Goal: Task Accomplishment & Management: Use online tool/utility

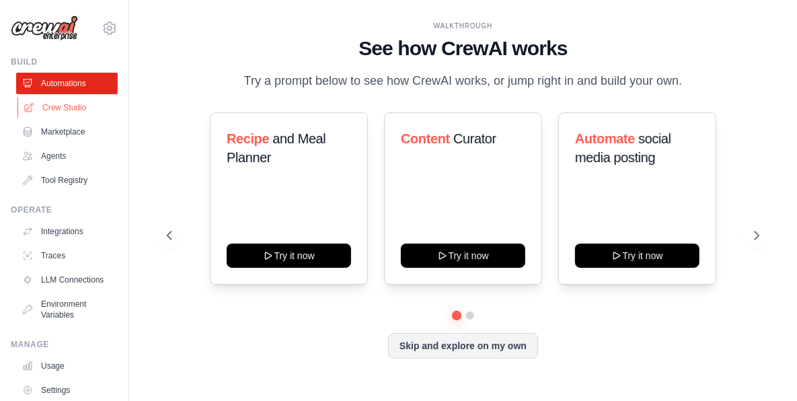
click at [65, 112] on link "Crew Studio" at bounding box center [68, 108] width 102 height 22
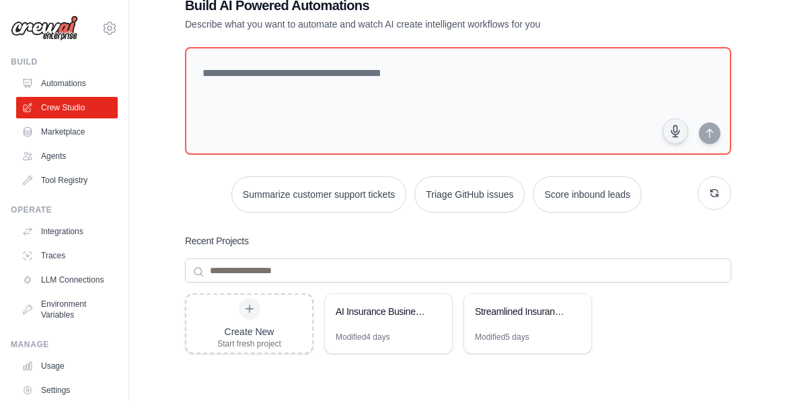
scroll to position [67, 0]
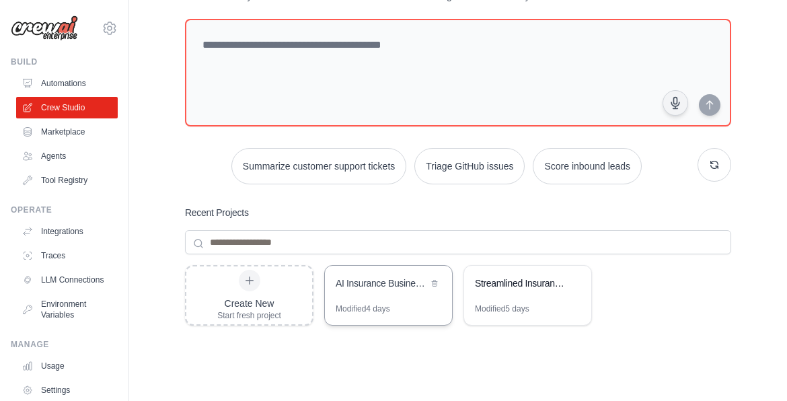
click at [386, 295] on div "AI Insurance Business Intelligence & Document Analysis System" at bounding box center [388, 285] width 127 height 38
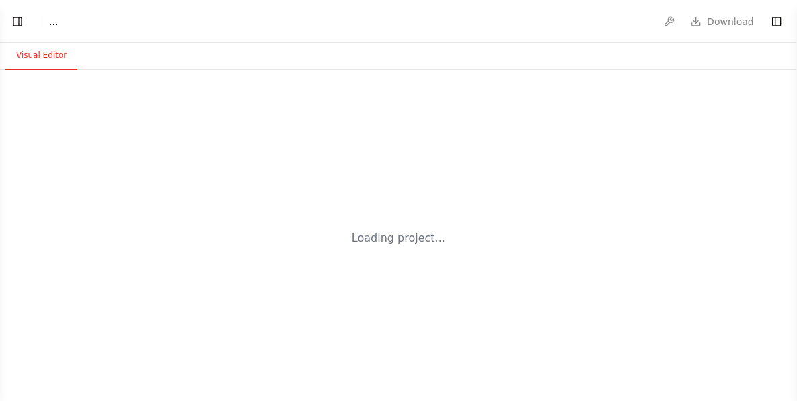
select select "****"
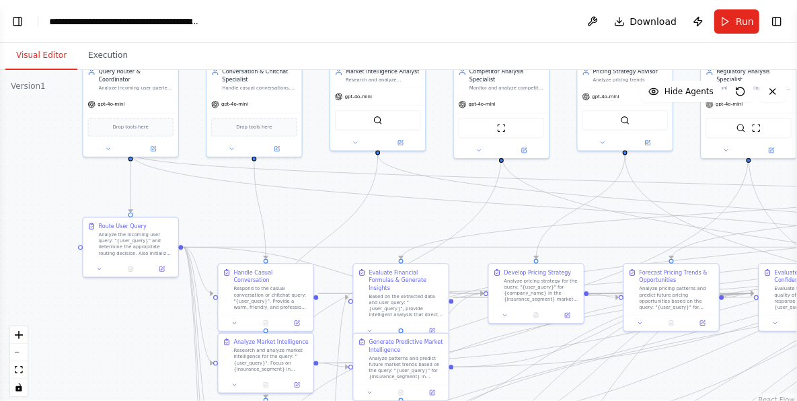
scroll to position [18328, 0]
drag, startPoint x: 473, startPoint y: 252, endPoint x: 320, endPoint y: 152, distance: 182.9
click at [320, 152] on div ".deletable-edge-delete-btn { width: 20px; height: 20px; border: 0px solid #ffff…" at bounding box center [398, 238] width 797 height 336
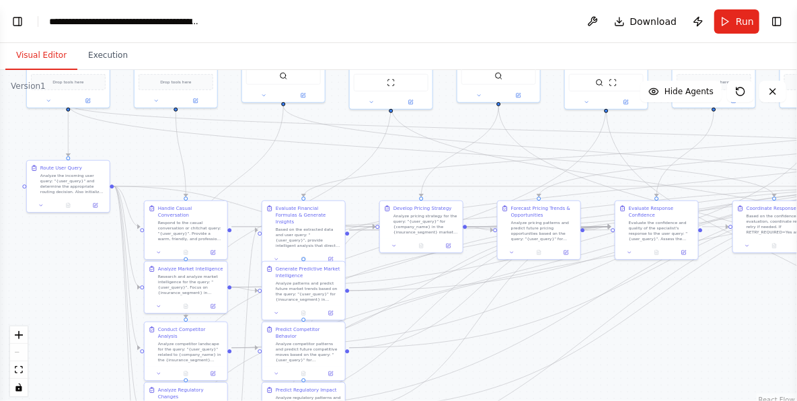
drag, startPoint x: 732, startPoint y: 376, endPoint x: 653, endPoint y: 318, distance: 97.3
click at [653, 321] on div ".deletable-edge-delete-btn { width: 20px; height: 20px; border: 0px solid #ffff…" at bounding box center [398, 238] width 797 height 336
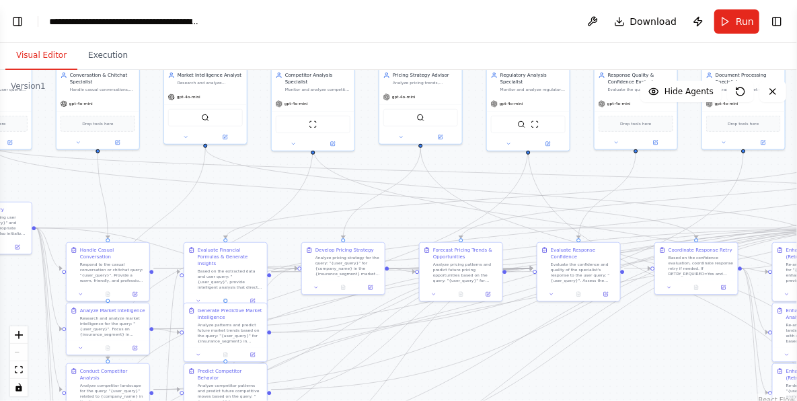
drag, startPoint x: 71, startPoint y: 289, endPoint x: -15, endPoint y: 323, distance: 92.5
click at [0, 323] on html "BETA Finance Market Intelligence & Pricing Agent AI agent that benchmarks insur…" at bounding box center [398, 200] width 797 height 401
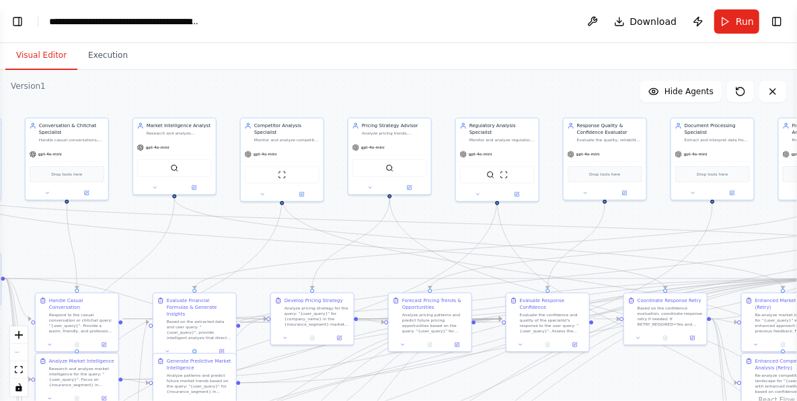
drag, startPoint x: 642, startPoint y: 357, endPoint x: 624, endPoint y: 416, distance: 61.3
click at [624, 400] on html "BETA Finance Market Intelligence & Pricing Agent AI agent that benchmarks insur…" at bounding box center [398, 200] width 797 height 401
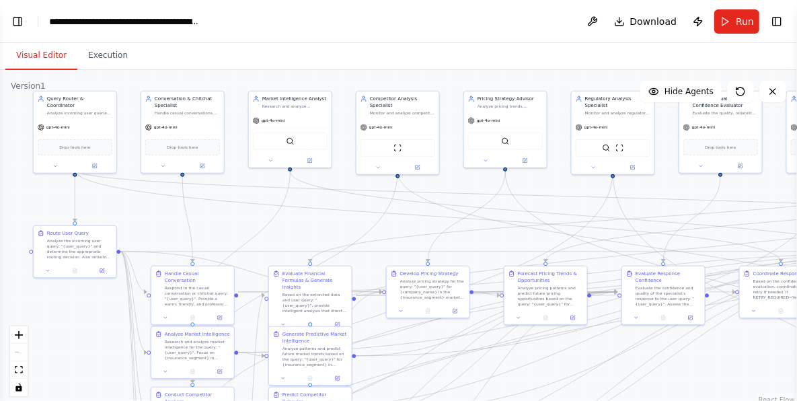
drag, startPoint x: 355, startPoint y: 212, endPoint x: 458, endPoint y: 177, distance: 108.7
click at [458, 177] on div ".deletable-edge-delete-btn { width: 20px; height: 20px; border: 0px solid #ffff…" at bounding box center [398, 238] width 797 height 336
click at [22, 20] on button "Toggle Left Sidebar" at bounding box center [17, 21] width 19 height 19
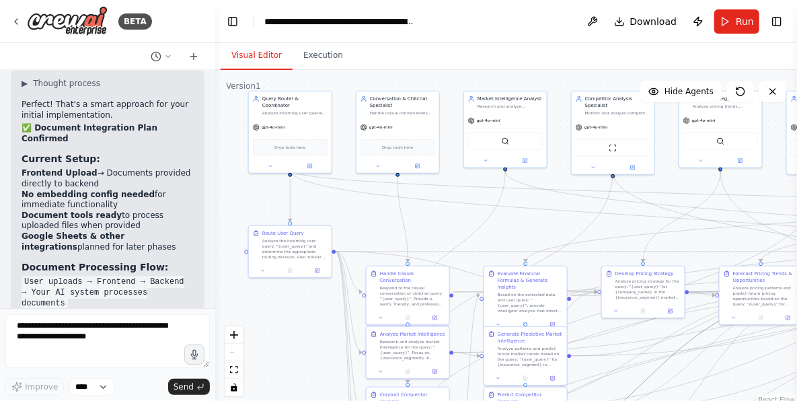
drag, startPoint x: 662, startPoint y: 363, endPoint x: 625, endPoint y: 325, distance: 53.3
click at [215, 57] on div ".deletable-edge-delete-btn { width: 20px; height: 20px; border: 0px solid #ffff…" at bounding box center [215, 57] width 0 height 0
click at [232, 20] on button "Toggle Left Sidebar" at bounding box center [232, 21] width 19 height 19
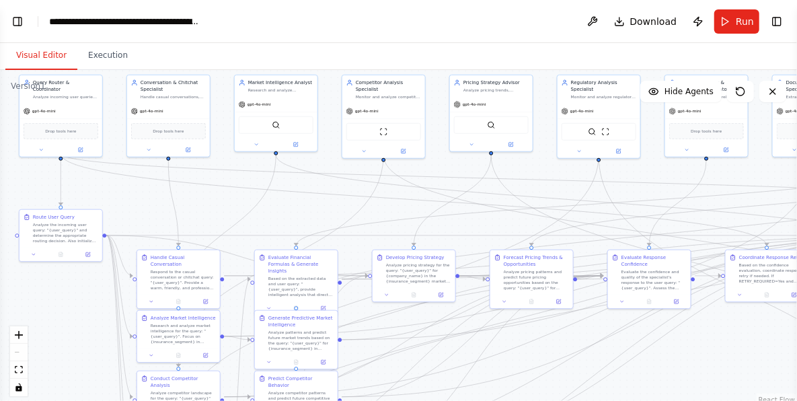
drag, startPoint x: 676, startPoint y: 378, endPoint x: 662, endPoint y: 361, distance: 21.5
click at [662, 361] on div ".deletable-edge-delete-btn { width: 20px; height: 20px; border: 0px solid #ffff…" at bounding box center [398, 238] width 797 height 336
select select "****"
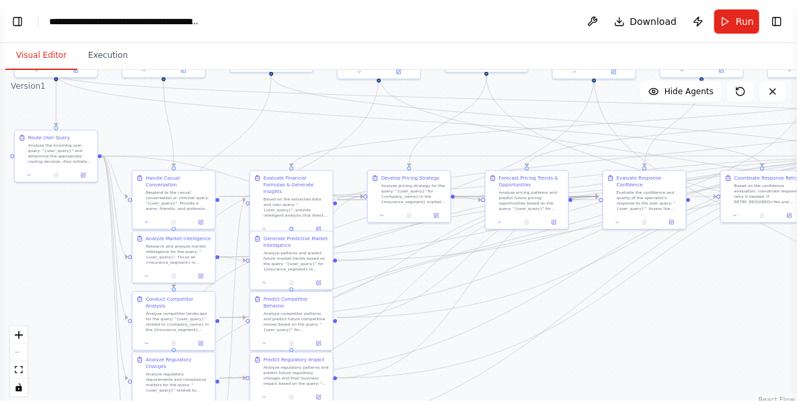
drag, startPoint x: 709, startPoint y: 355, endPoint x: 705, endPoint y: 276, distance: 79.6
click at [705, 276] on div ".deletable-edge-delete-btn { width: 20px; height: 20px; border: 0px solid #ffff…" at bounding box center [398, 238] width 797 height 336
select select "****"
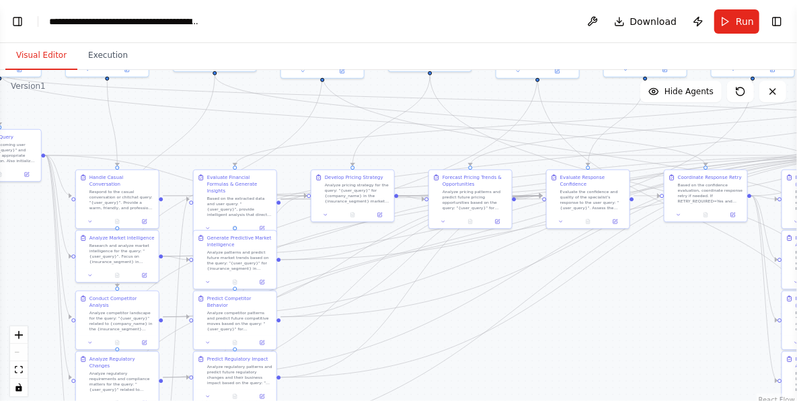
drag, startPoint x: 622, startPoint y: 336, endPoint x: 589, endPoint y: 334, distance: 33.8
click at [589, 334] on div ".deletable-edge-delete-btn { width: 20px; height: 20px; border: 0px solid #ffff…" at bounding box center [398, 238] width 797 height 336
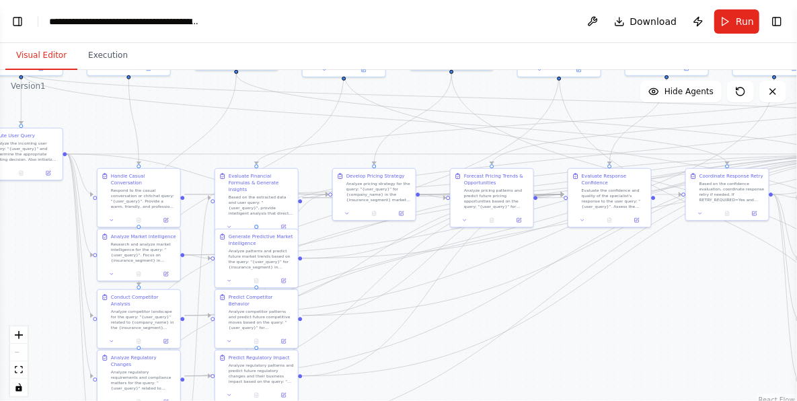
drag, startPoint x: 719, startPoint y: 227, endPoint x: 726, endPoint y: 269, distance: 42.4
click at [726, 269] on div ".deletable-edge-delete-btn { width: 20px; height: 20px; border: 0px solid #ffff…" at bounding box center [398, 238] width 797 height 336
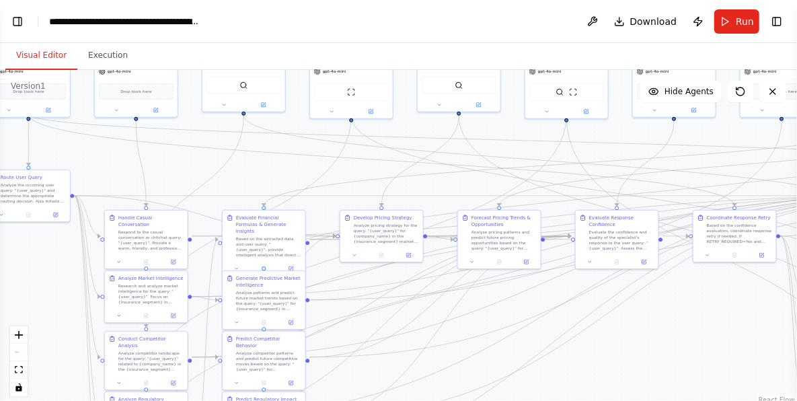
click at [15, 351] on div "React Flow controls" at bounding box center [18, 361] width 17 height 70
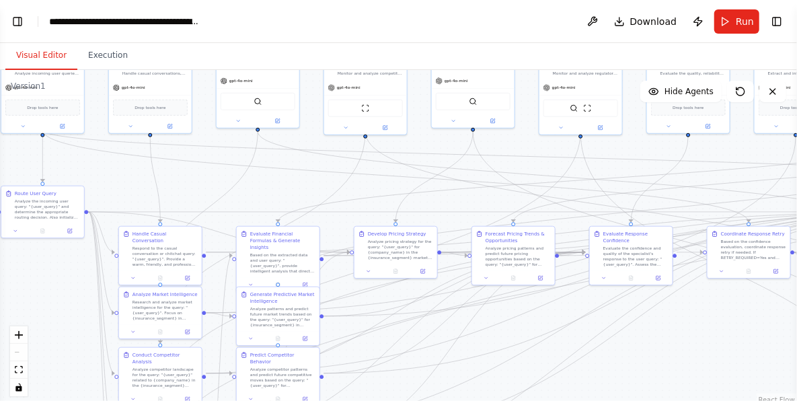
drag, startPoint x: 115, startPoint y: 167, endPoint x: 126, endPoint y: 181, distance: 17.8
click at [126, 181] on div ".deletable-edge-delete-btn { width: 20px; height: 20px; border: 0px solid #ffff…" at bounding box center [398, 238] width 797 height 336
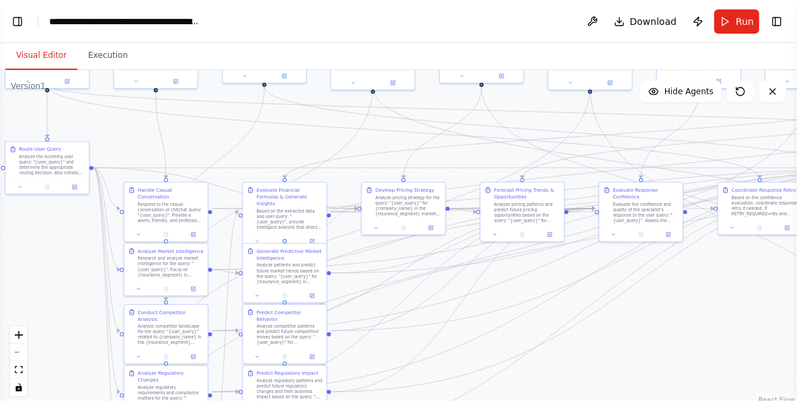
drag, startPoint x: 564, startPoint y: 344, endPoint x: 675, endPoint y: 298, distance: 120.1
click at [675, 298] on div ".deletable-edge-delete-btn { width: 20px; height: 20px; border: 0px solid #ffff…" at bounding box center [398, 238] width 797 height 336
click at [775, 24] on button "Toggle Right Sidebar" at bounding box center [777, 21] width 19 height 19
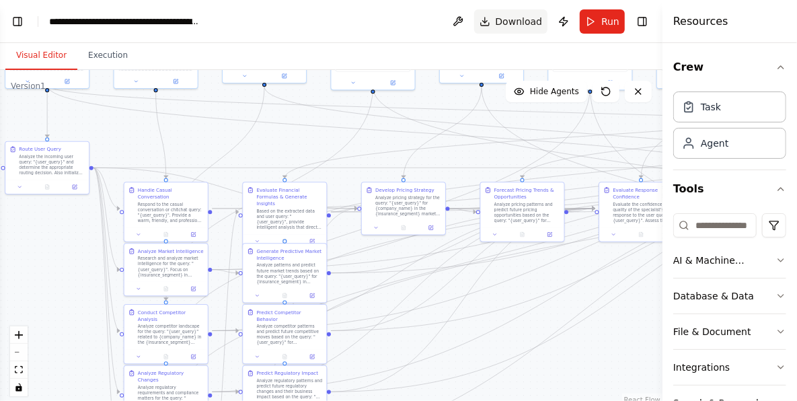
click at [645, 20] on button "Toggle Right Sidebar" at bounding box center [642, 21] width 19 height 19
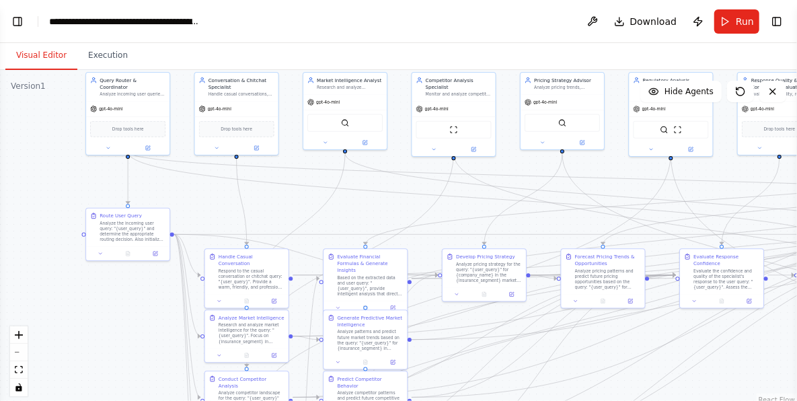
drag, startPoint x: 106, startPoint y: 142, endPoint x: 184, endPoint y: 205, distance: 100.1
click at [184, 205] on div ".deletable-edge-delete-btn { width: 20px; height: 20px; border: 0px solid #ffff…" at bounding box center [398, 238] width 797 height 336
drag, startPoint x: 129, startPoint y: 222, endPoint x: 52, endPoint y: 250, distance: 82.4
click at [52, 250] on div "Analyze the incoming user query: "{user_query}" and determine the appropriate r…" at bounding box center [58, 257] width 66 height 22
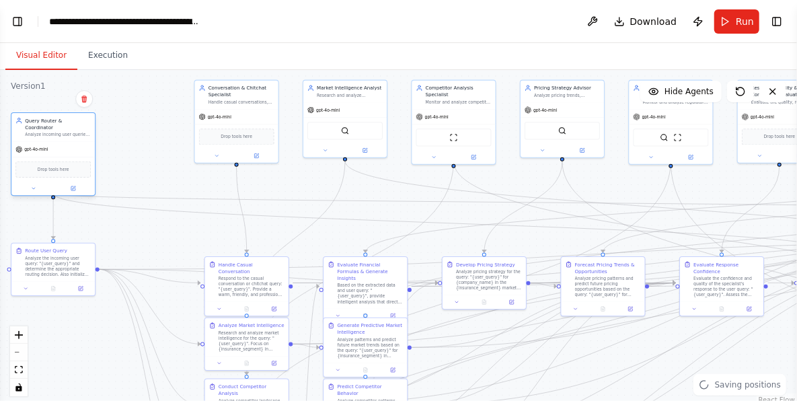
drag, startPoint x: 111, startPoint y: 82, endPoint x: 32, endPoint y: 125, distance: 90.3
click at [32, 125] on div "Query Router & Coordinator Analyze incoming user queries to determine intent an…" at bounding box center [58, 127] width 66 height 20
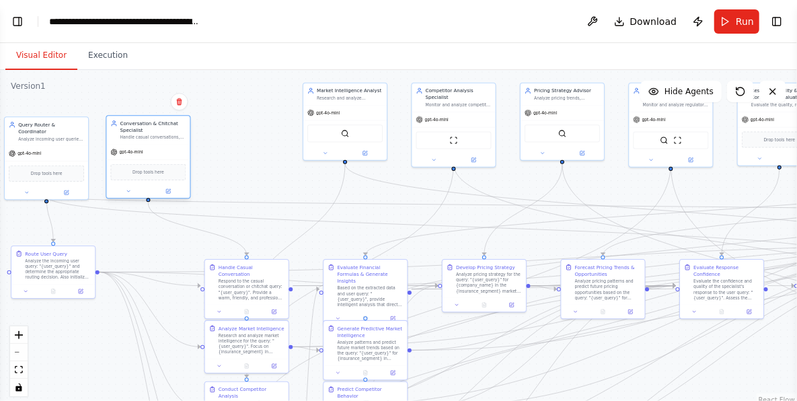
drag, startPoint x: 209, startPoint y: 102, endPoint x: 128, endPoint y: 128, distance: 85.4
click at [128, 128] on div "Conversation & Chitchat Specialist" at bounding box center [153, 126] width 66 height 13
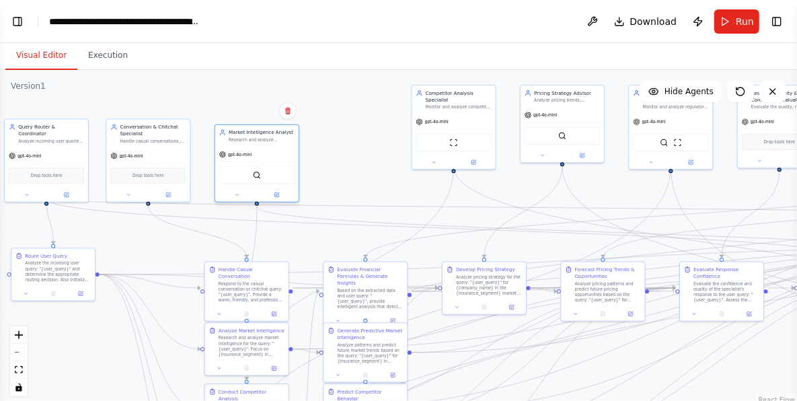
drag, startPoint x: 324, startPoint y: 92, endPoint x: 229, endPoint y: 133, distance: 103.4
click at [229, 133] on div "Market Intelligence Analyst" at bounding box center [262, 132] width 66 height 7
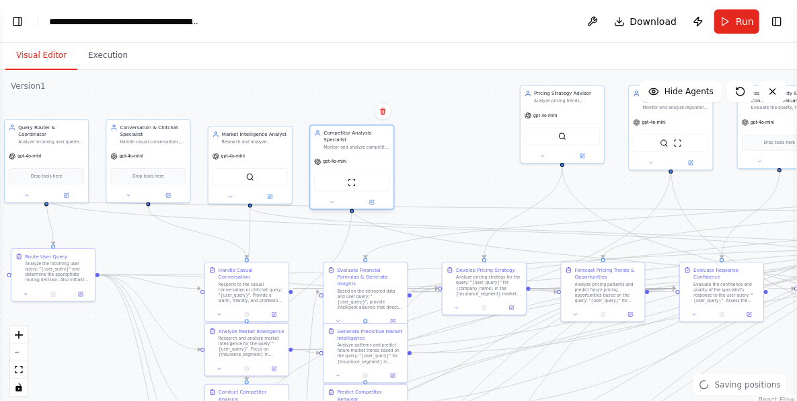
drag, startPoint x: 440, startPoint y: 96, endPoint x: 339, endPoint y: 133, distance: 108.4
click at [339, 145] on div "Monitor and analyze competitor activities, pricing strategies, product offering…" at bounding box center [357, 147] width 66 height 5
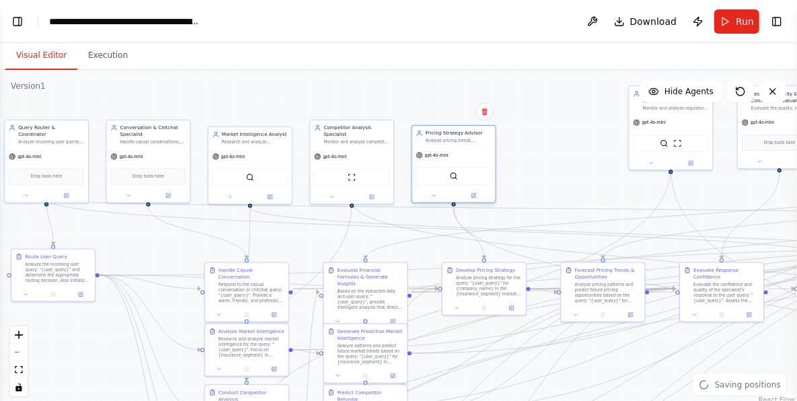
drag, startPoint x: 557, startPoint y: 96, endPoint x: 447, endPoint y: 133, distance: 116.4
click at [447, 133] on div "Pricing Strategy Advisor Analyze pricing trends, benchmark insurance rates agai…" at bounding box center [459, 136] width 66 height 13
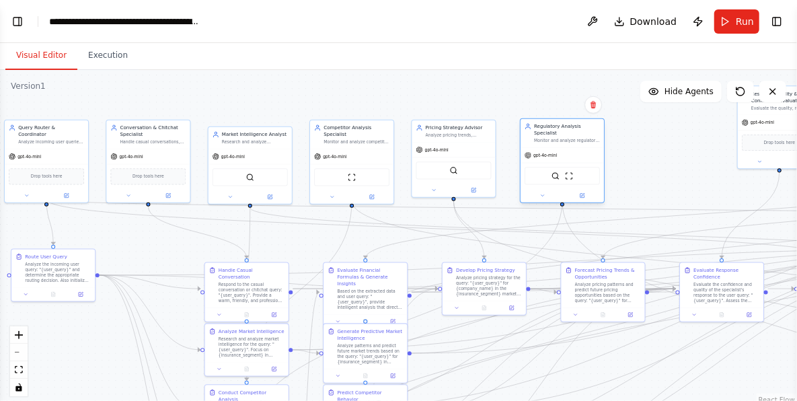
drag, startPoint x: 579, startPoint y: 124, endPoint x: 528, endPoint y: 137, distance: 52.7
click at [528, 137] on div "Regulatory Analysis Specialist Monitor and analyze regulatory changes, complian…" at bounding box center [562, 133] width 83 height 28
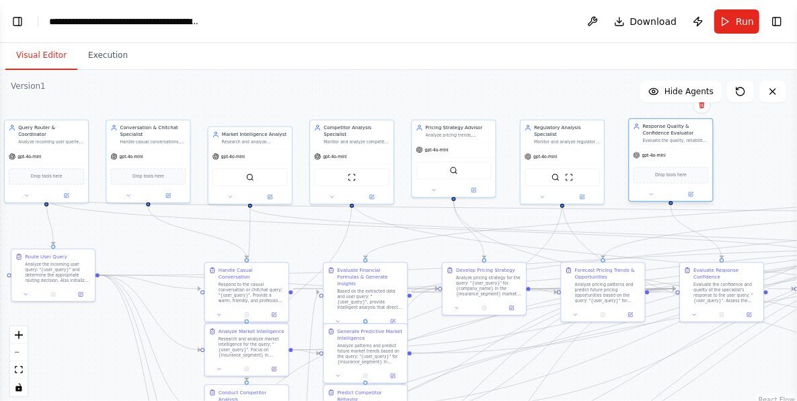
drag, startPoint x: 764, startPoint y: 112, endPoint x: 655, endPoint y: 147, distance: 115.1
click at [655, 147] on div "Response Quality & Confidence Evaluator Evaluate the quality, reliability, and …" at bounding box center [671, 133] width 83 height 28
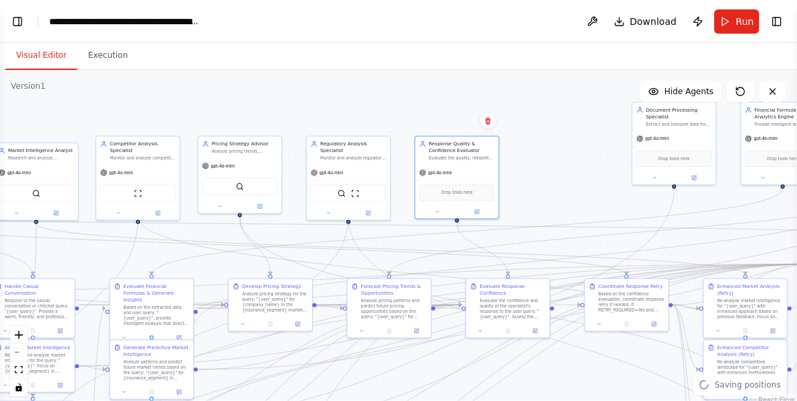
drag, startPoint x: 730, startPoint y: 166, endPoint x: 540, endPoint y: 183, distance: 190.6
click at [540, 183] on div ".deletable-edge-delete-btn { width: 20px; height: 20px; border: 0px solid #ffff…" at bounding box center [398, 238] width 797 height 336
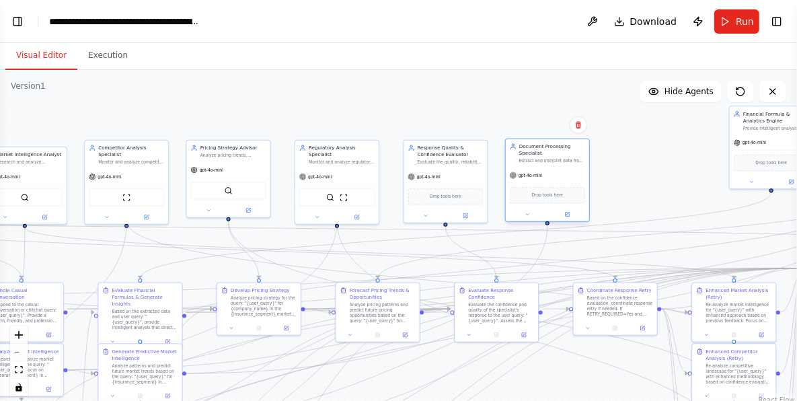
drag, startPoint x: 641, startPoint y: 120, endPoint x: 527, endPoint y: 154, distance: 119.4
click at [527, 154] on div "Document Processing Specialist" at bounding box center [553, 149] width 66 height 13
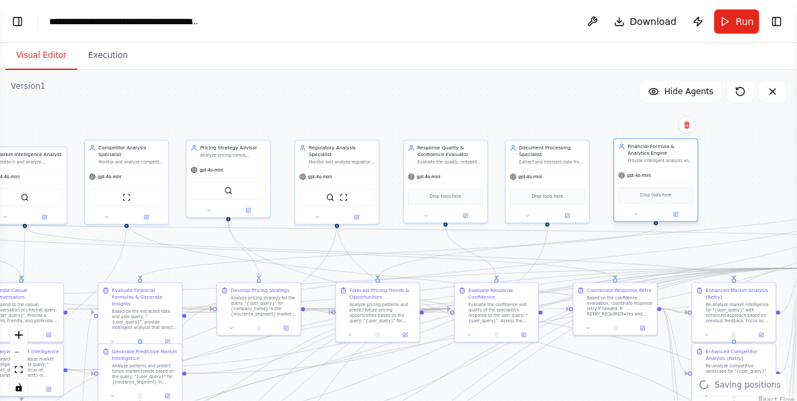
drag, startPoint x: 750, startPoint y: 116, endPoint x: 633, endPoint y: 151, distance: 122.9
click at [633, 151] on div "Financial Formula & Analytics Engine" at bounding box center [662, 149] width 66 height 13
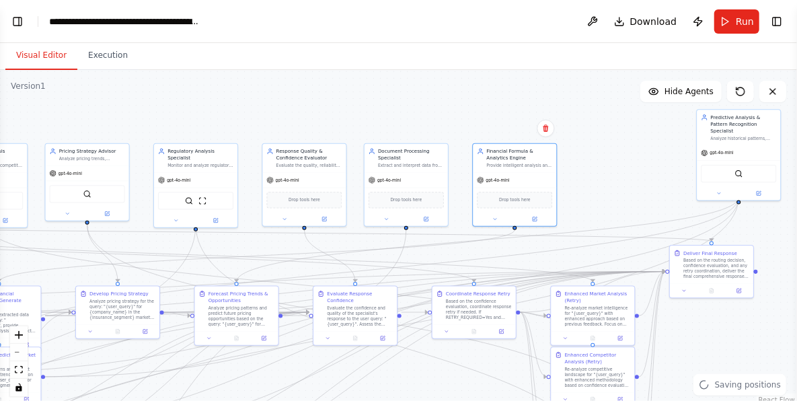
drag, startPoint x: 744, startPoint y: 164, endPoint x: 608, endPoint y: 167, distance: 135.3
click at [608, 167] on div ".deletable-edge-delete-btn { width: 20px; height: 20px; border: 0px solid #ffff…" at bounding box center [398, 238] width 797 height 336
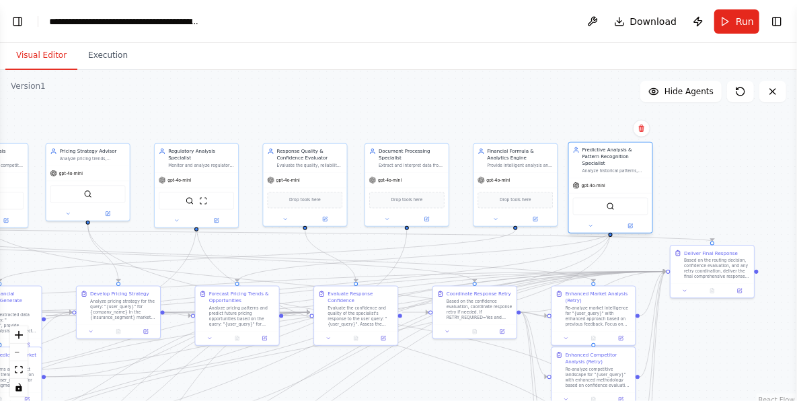
drag, startPoint x: 695, startPoint y: 137, endPoint x: 598, endPoint y: 153, distance: 99.0
click at [598, 153] on div "Predictive Analysis & Pattern Recognition Specialist" at bounding box center [616, 157] width 66 height 20
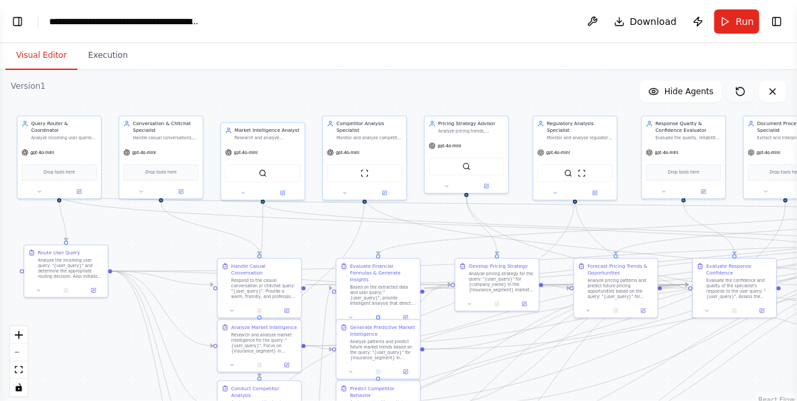
drag, startPoint x: 384, startPoint y: 124, endPoint x: 747, endPoint y: 97, distance: 363.8
click at [747, 97] on div "Version 1 Show Tools Hide Agents .deletable-edge-delete-btn { width: 20px; heig…" at bounding box center [398, 238] width 797 height 336
drag, startPoint x: 50, startPoint y: 263, endPoint x: 48, endPoint y: 362, distance: 98.9
click at [48, 362] on div "Analyze the incoming user query: "{user_query}" and determine the appropriate r…" at bounding box center [71, 362] width 66 height 22
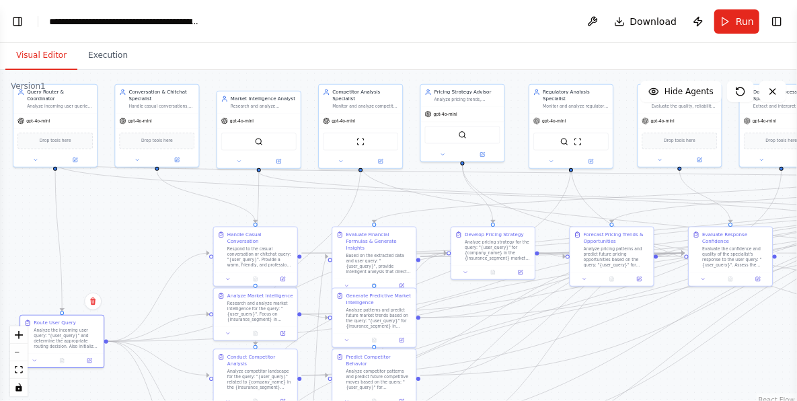
drag, startPoint x: 146, startPoint y: 291, endPoint x: 142, endPoint y: 260, distance: 31.9
click at [142, 260] on div ".deletable-edge-delete-btn { width: 20px; height: 20px; border: 0px solid #ffff…" at bounding box center [398, 238] width 797 height 336
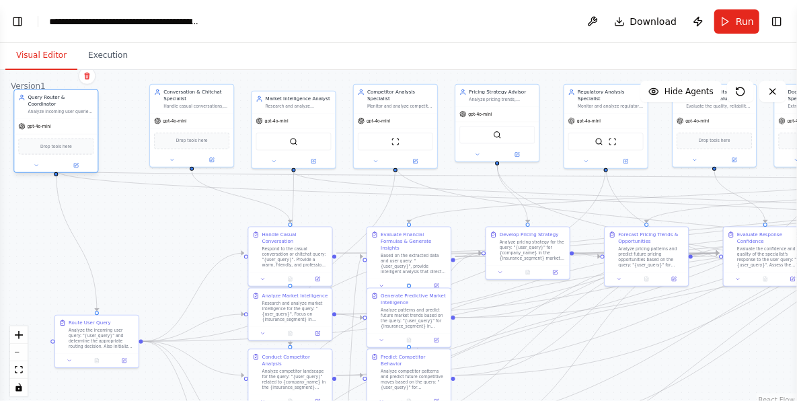
click at [45, 108] on div "Query Router & Coordinator Analyze incoming user queries to determine intent an…" at bounding box center [55, 104] width 83 height 28
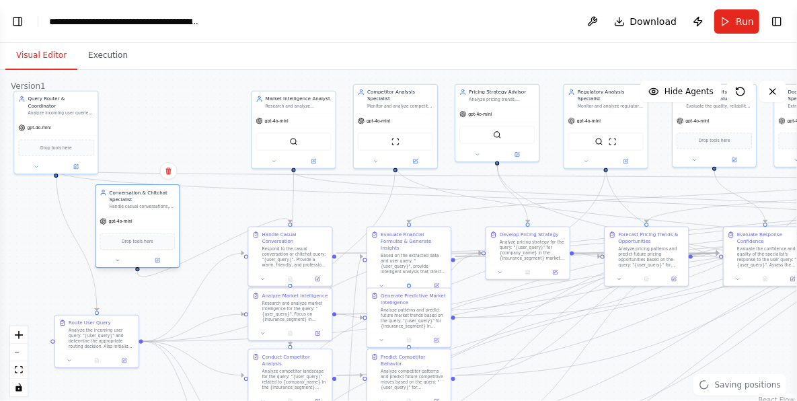
drag, startPoint x: 176, startPoint y: 122, endPoint x: 130, endPoint y: 207, distance: 96.7
click at [130, 207] on div "Handle casual conversations, greetings, small talk, and general non-business in…" at bounding box center [143, 206] width 66 height 5
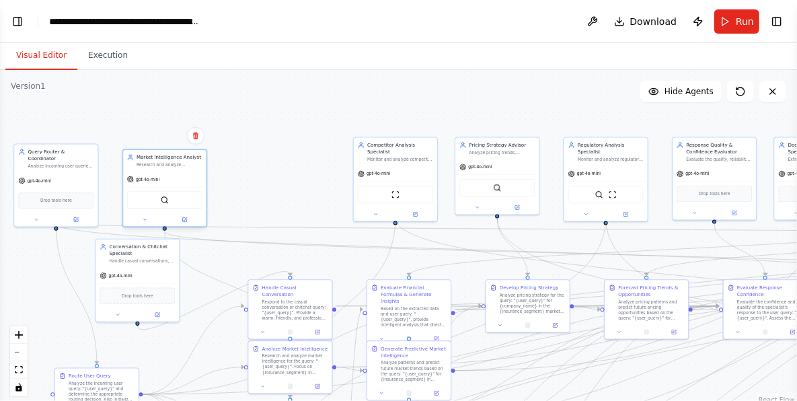
drag, startPoint x: 262, startPoint y: 102, endPoint x: 147, endPoint y: 151, distance: 124.2
click at [147, 154] on div "Market Intelligence Analyst" at bounding box center [170, 157] width 66 height 7
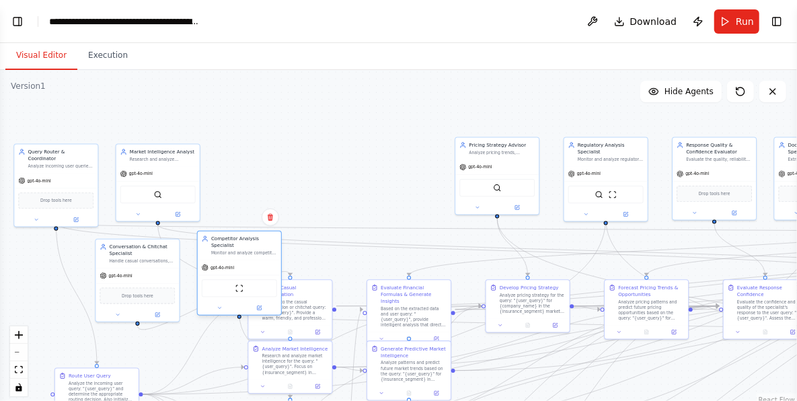
drag, startPoint x: 378, startPoint y: 145, endPoint x: 224, endPoint y: 242, distance: 182.0
click at [224, 242] on div "Competitor Analysis Specialist Monitor and analyze competitor activities, prici…" at bounding box center [244, 246] width 66 height 20
drag, startPoint x: 485, startPoint y: 147, endPoint x: 255, endPoint y: 155, distance: 229.6
click at [255, 155] on div "Pricing Strategy Advisor Analyze pricing trends, benchmark insurance rates agai…" at bounding box center [278, 153] width 66 height 13
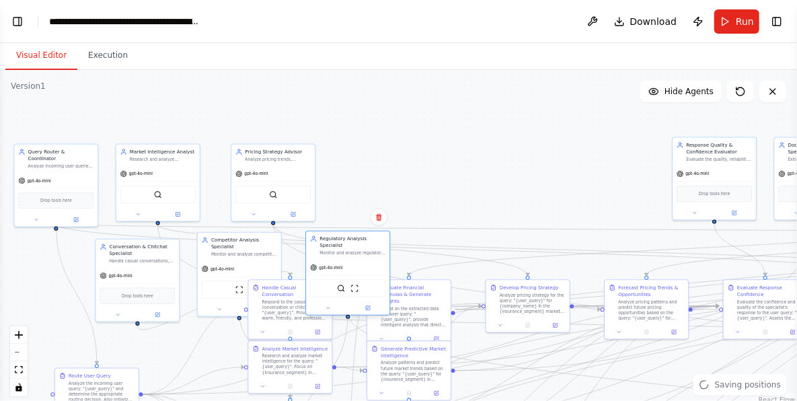
drag, startPoint x: 575, startPoint y: 155, endPoint x: 334, endPoint y: 245, distance: 256.6
click at [334, 250] on div "Monitor and analyze regulatory changes, compliance requirements, and policy upd…" at bounding box center [353, 252] width 66 height 5
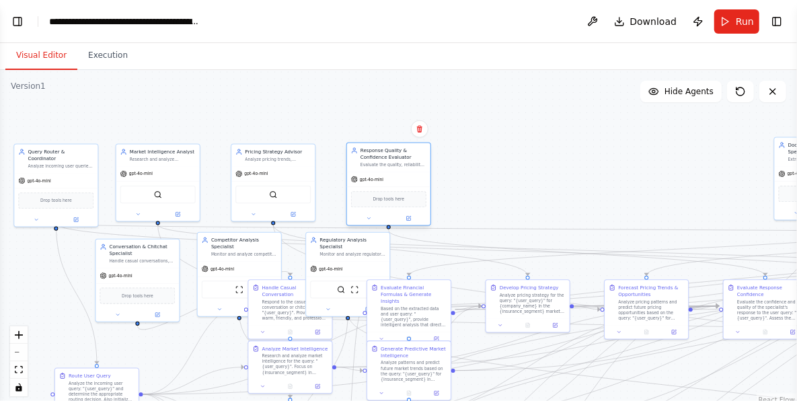
drag, startPoint x: 703, startPoint y: 148, endPoint x: 382, endPoint y: 153, distance: 321.7
click at [382, 153] on div "Response Quality & Confidence Evaluator" at bounding box center [394, 153] width 66 height 13
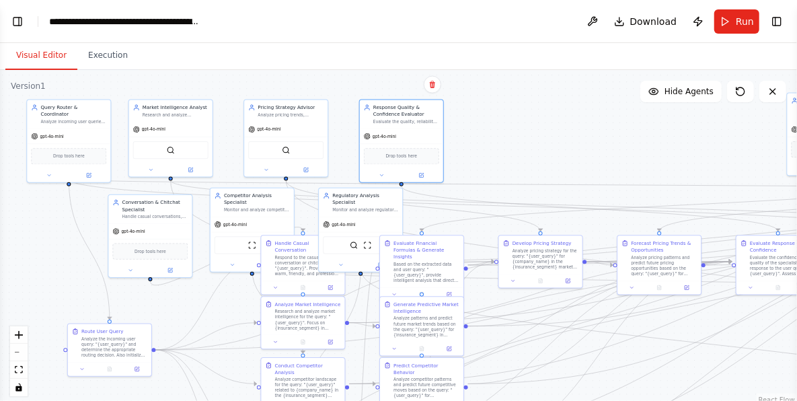
drag, startPoint x: 535, startPoint y: 174, endPoint x: 548, endPoint y: 131, distance: 45.6
click at [548, 131] on div ".deletable-edge-delete-btn { width: 20px; height: 20px; border: 0px solid #ffff…" at bounding box center [398, 238] width 797 height 336
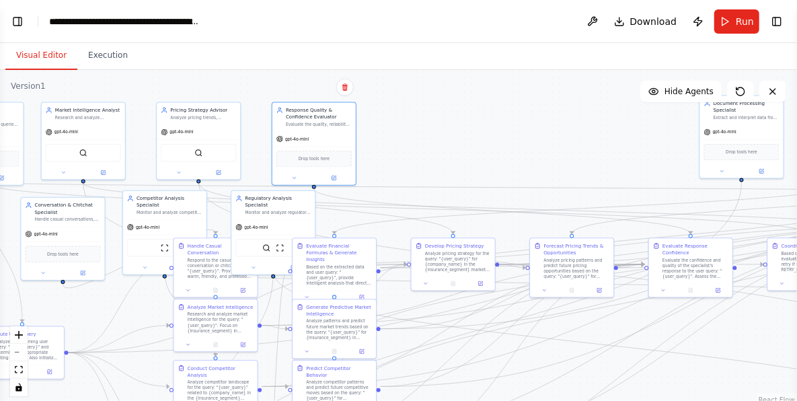
drag, startPoint x: 557, startPoint y: 153, endPoint x: 468, endPoint y: 155, distance: 88.9
click at [468, 155] on div ".deletable-edge-delete-btn { width: 20px; height: 20px; border: 0px solid #ffff…" at bounding box center [398, 238] width 797 height 336
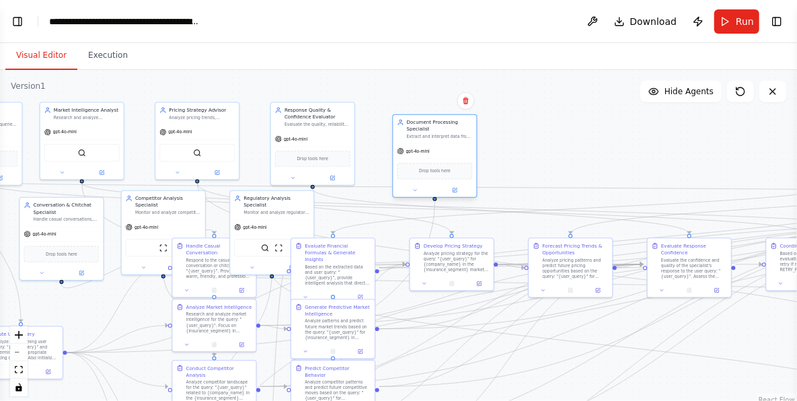
drag, startPoint x: 725, startPoint y: 120, endPoint x: 422, endPoint y: 137, distance: 304.0
click at [422, 137] on div "Document Processing Specialist Extract and interpret data from uploaded documen…" at bounding box center [434, 129] width 83 height 28
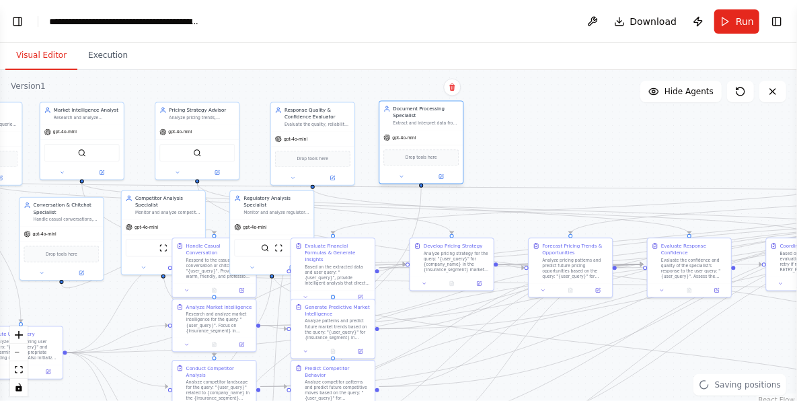
drag, startPoint x: 454, startPoint y: 124, endPoint x: 437, endPoint y: 112, distance: 21.3
click at [437, 112] on div "Document Processing Specialist" at bounding box center [426, 112] width 66 height 13
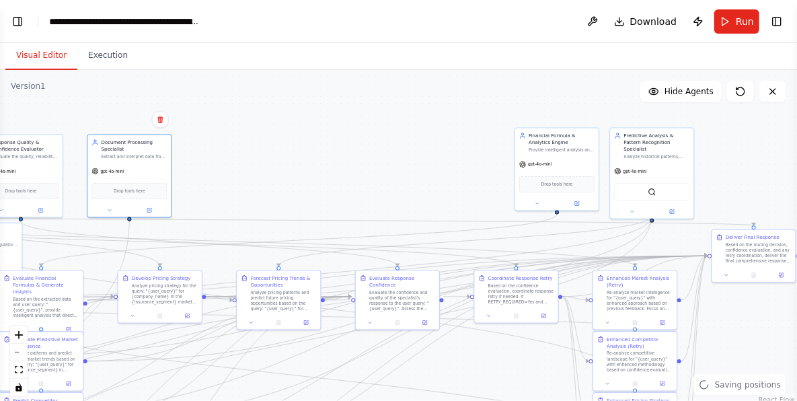
drag, startPoint x: 555, startPoint y: 159, endPoint x: 285, endPoint y: 190, distance: 272.3
click at [285, 190] on div ".deletable-edge-delete-btn { width: 20px; height: 20px; border: 0px solid #ffff…" at bounding box center [398, 238] width 797 height 336
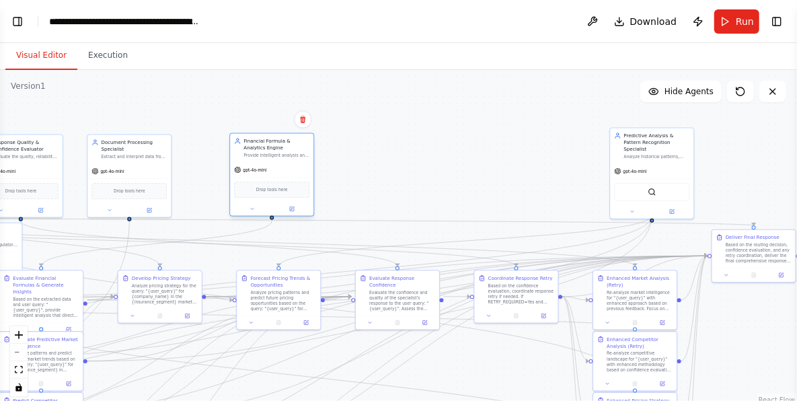
drag, startPoint x: 386, startPoint y: 162, endPoint x: 252, endPoint y: 151, distance: 135.0
click at [252, 151] on div "Financial Formula & Analytics Engine Provide intelligent analysis and insights …" at bounding box center [277, 148] width 66 height 20
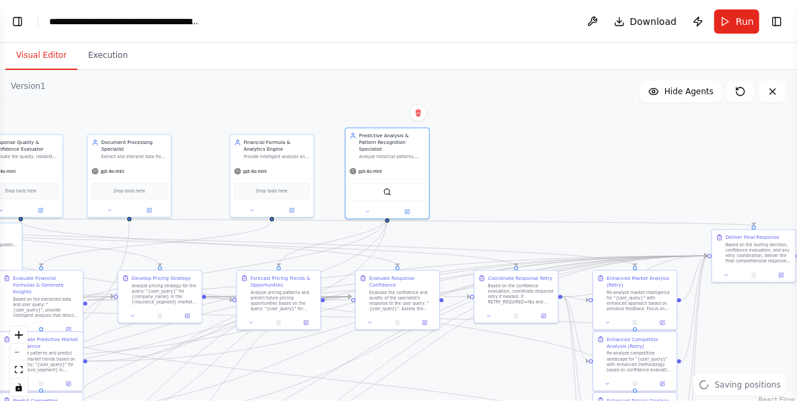
drag, startPoint x: 589, startPoint y: 145, endPoint x: 343, endPoint y: 143, distance: 246.3
click at [343, 143] on div ".deletable-edge-delete-btn { width: 20px; height: 20px; border: 0px solid #ffff…" at bounding box center [398, 238] width 797 height 336
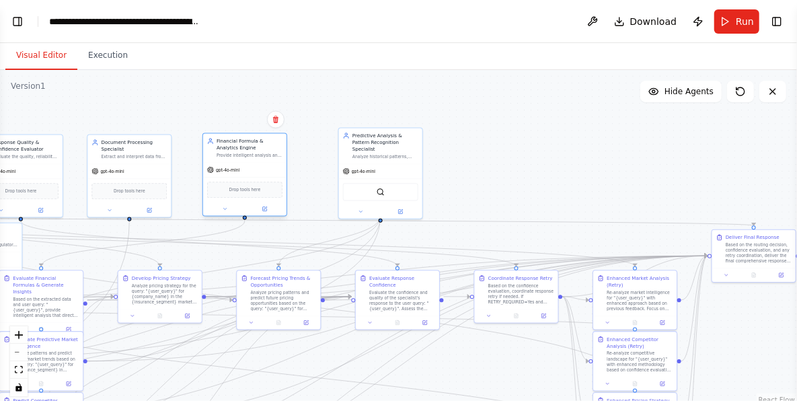
drag, startPoint x: 268, startPoint y: 153, endPoint x: 259, endPoint y: 151, distance: 9.0
click at [259, 152] on div "Financial Formula & Analytics Engine Provide intelligent analysis and insights …" at bounding box center [250, 148] width 66 height 20
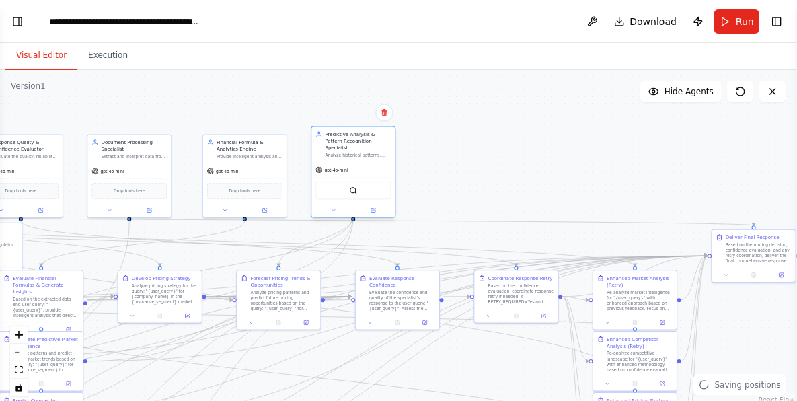
drag, startPoint x: 372, startPoint y: 149, endPoint x: 341, endPoint y: 155, distance: 31.4
click at [341, 155] on div "Analyze historical patterns, trends, and cycles to predict future market moveme…" at bounding box center [359, 155] width 66 height 5
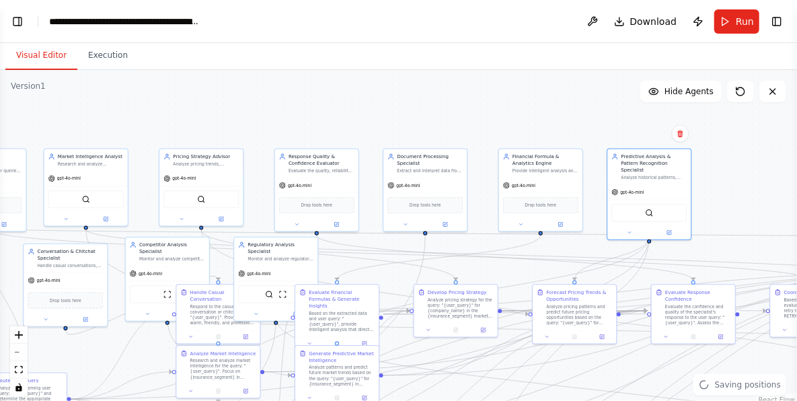
drag, startPoint x: 353, startPoint y: 118, endPoint x: 553, endPoint y: 130, distance: 199.6
click at [582, 127] on div ".deletable-edge-delete-btn { width: 20px; height: 20px; border: 0px solid #ffff…" at bounding box center [398, 238] width 797 height 336
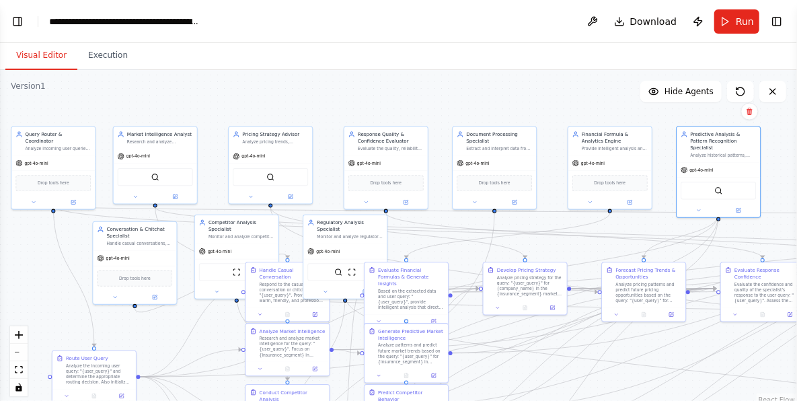
drag, startPoint x: 462, startPoint y: 120, endPoint x: 446, endPoint y: 100, distance: 26.3
click at [446, 100] on div ".deletable-edge-delete-btn { width: 20px; height: 20px; border: 0px solid #ffff…" at bounding box center [398, 238] width 797 height 336
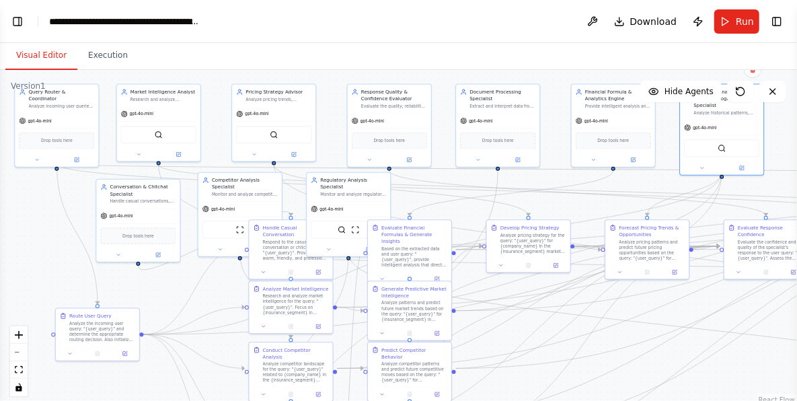
drag, startPoint x: 172, startPoint y: 320, endPoint x: 174, endPoint y: 281, distance: 38.5
click at [174, 281] on div ".deletable-edge-delete-btn { width: 20px; height: 20px; border: 0px solid #ffff…" at bounding box center [398, 238] width 797 height 336
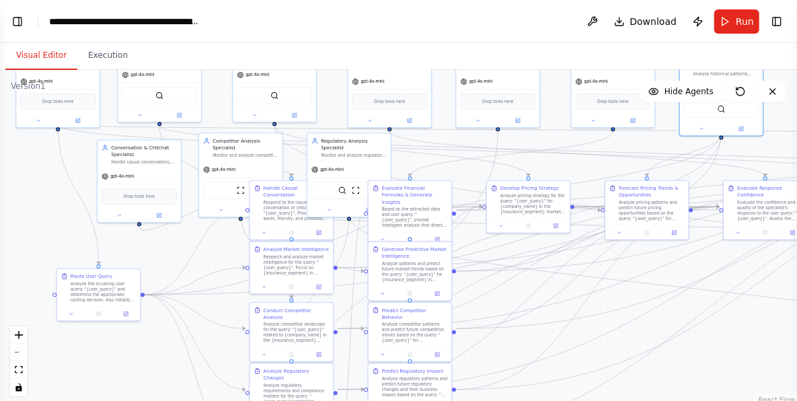
drag, startPoint x: 570, startPoint y: 351, endPoint x: 570, endPoint y: 314, distance: 37.0
click at [570, 314] on div ".deletable-edge-delete-btn { width: 20px; height: 20px; border: 0px solid #ffff…" at bounding box center [398, 238] width 797 height 336
drag, startPoint x: 258, startPoint y: 219, endPoint x: 196, endPoint y: 265, distance: 77.0
click at [196, 268] on div "Respond to the casual conversation or chitchat query: "{user_query}". Provide a…" at bounding box center [225, 279] width 66 height 22
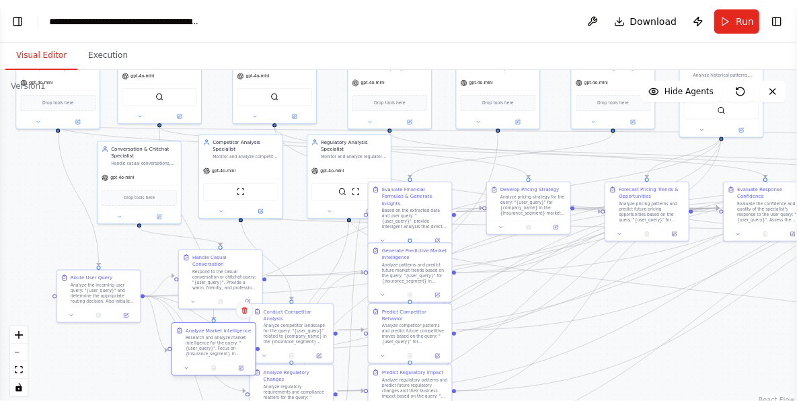
drag, startPoint x: 281, startPoint y: 289, endPoint x: 232, endPoint y: 342, distance: 71.4
click at [232, 342] on div "Research and analyze market intelligence for the query: "{user_query}". Focus o…" at bounding box center [219, 346] width 66 height 22
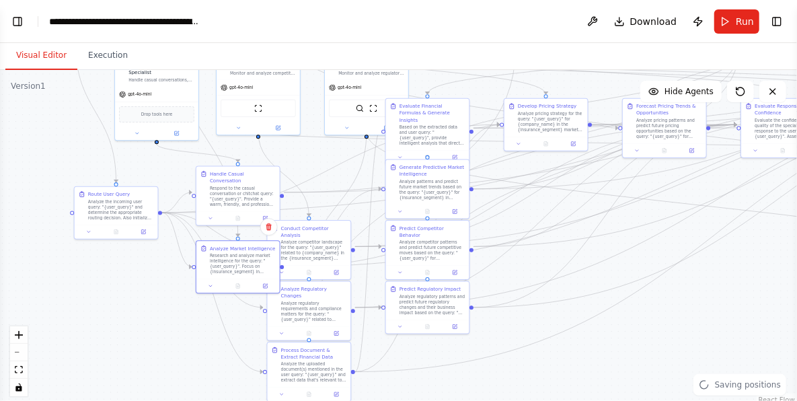
drag, startPoint x: 142, startPoint y: 254, endPoint x: 161, endPoint y: 169, distance: 86.9
click at [161, 169] on div ".deletable-edge-delete-btn { width: 20px; height: 20px; border: 0px solid #ffff…" at bounding box center [398, 238] width 797 height 336
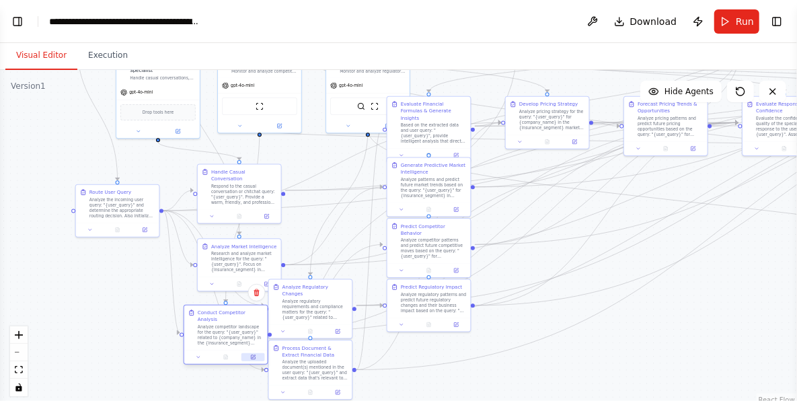
drag, startPoint x: 312, startPoint y: 274, endPoint x: 242, endPoint y: 347, distance: 100.9
click at [242, 350] on div at bounding box center [225, 357] width 83 height 14
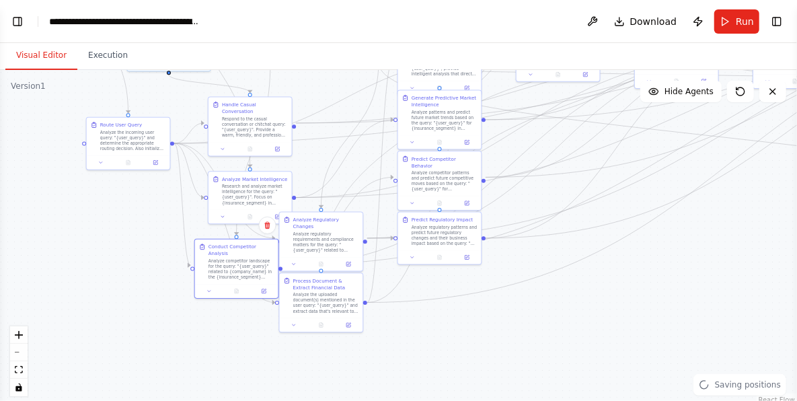
drag, startPoint x: 301, startPoint y: 233, endPoint x: 312, endPoint y: 170, distance: 64.3
click at [312, 170] on div ".deletable-edge-delete-btn { width: 20px; height: 20px; border: 0px solid #ffff…" at bounding box center [398, 238] width 797 height 336
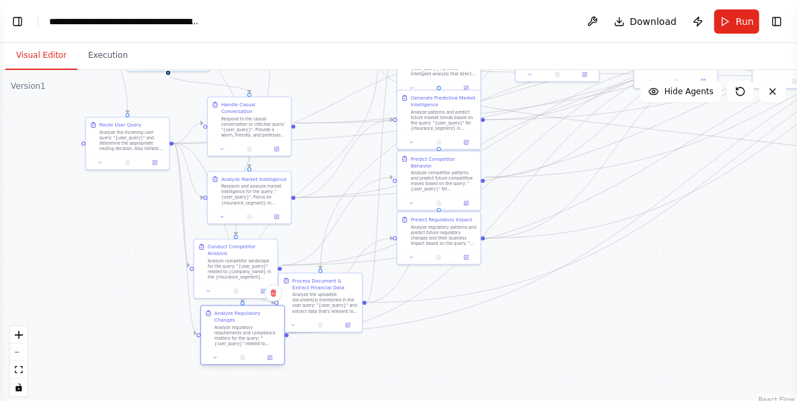
drag, startPoint x: 308, startPoint y: 244, endPoint x: 238, endPoint y: 330, distance: 111.0
click at [238, 329] on div "Analyze regulatory requirements and compliance matters for the query: "{user_qu…" at bounding box center [248, 336] width 66 height 22
click at [278, 394] on div ".deletable-edge-delete-btn { width: 20px; height: 20px; border: 0px solid #ffff…" at bounding box center [398, 238] width 797 height 336
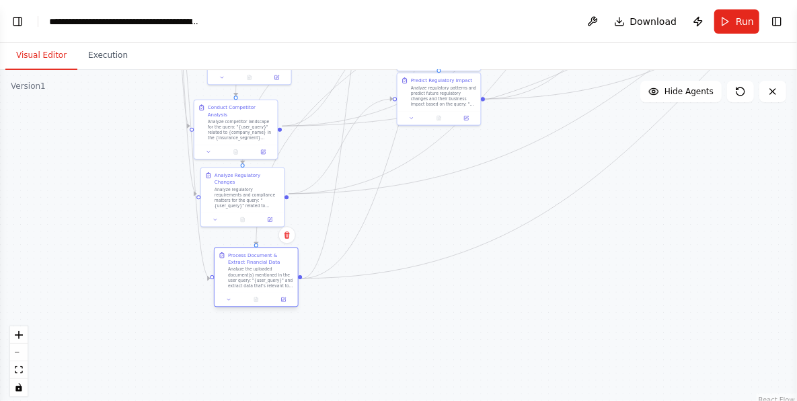
click at [261, 307] on div at bounding box center [256, 300] width 83 height 14
drag, startPoint x: 403, startPoint y: 293, endPoint x: 251, endPoint y: 293, distance: 152.1
click at [251, 293] on div "Process Document & Extract Financial Data Analyze the uploaded document(s) ment…" at bounding box center [243, 265] width 85 height 60
click at [404, 314] on div ".deletable-edge-delete-btn { width: 20px; height: 20px; border: 0px solid #ffff…" at bounding box center [398, 238] width 797 height 336
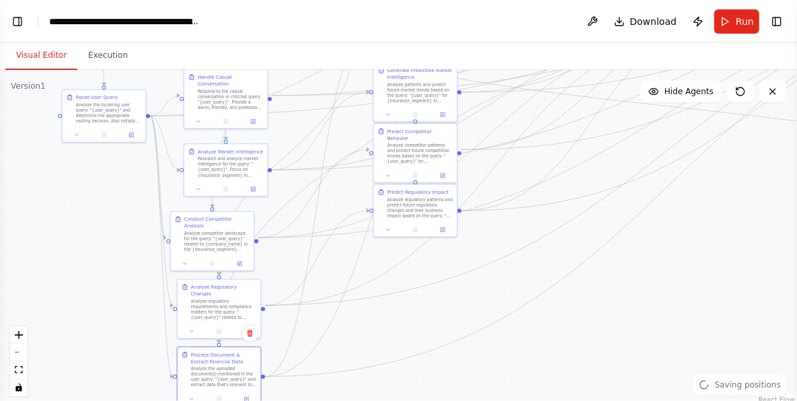
drag, startPoint x: 404, startPoint y: 314, endPoint x: 380, endPoint y: 427, distance: 115.5
click at [380, 400] on html "BETA Finance Market Intelligence & Pricing Agent AI agent that benchmarks insur…" at bounding box center [398, 200] width 797 height 401
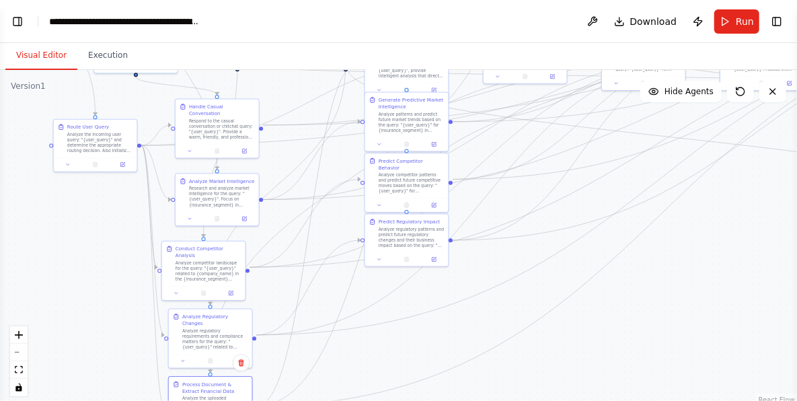
drag, startPoint x: 388, startPoint y: 402, endPoint x: 425, endPoint y: 295, distance: 112.4
click at [425, 295] on div ".deletable-edge-delete-btn { width: 20px; height: 20px; border: 0px solid #ffff…" at bounding box center [398, 238] width 797 height 336
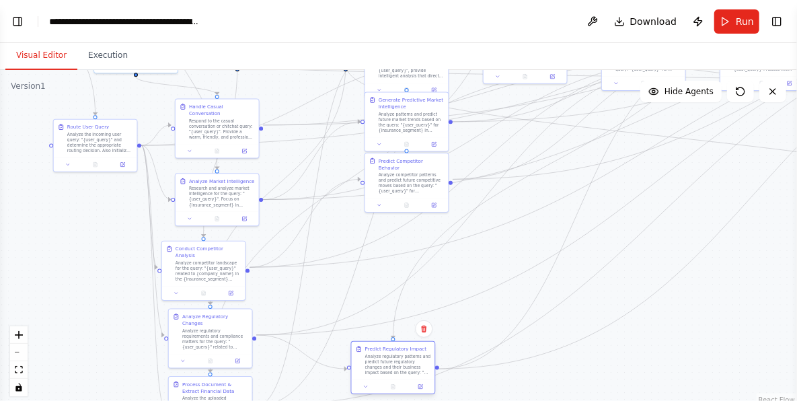
drag, startPoint x: 408, startPoint y: 223, endPoint x: 393, endPoint y: 350, distance: 127.5
click at [393, 350] on div "Predict Regulatory Impact" at bounding box center [395, 349] width 61 height 7
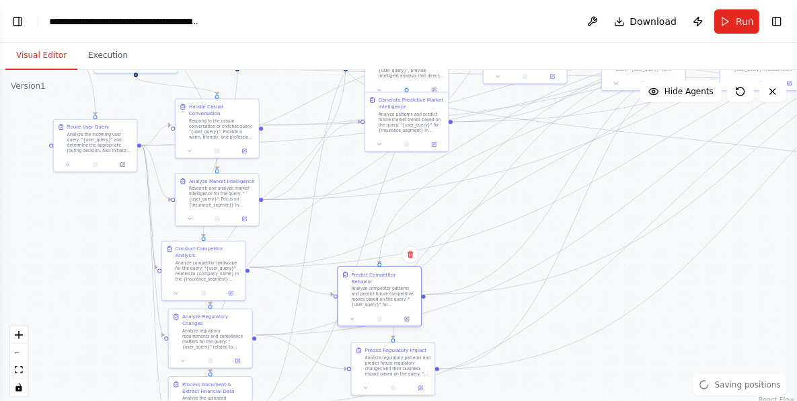
drag, startPoint x: 395, startPoint y: 167, endPoint x: 371, endPoint y: 281, distance: 116.8
click at [371, 286] on div "Analyze competitor patterns and predict future competitive moves based on the q…" at bounding box center [385, 297] width 66 height 22
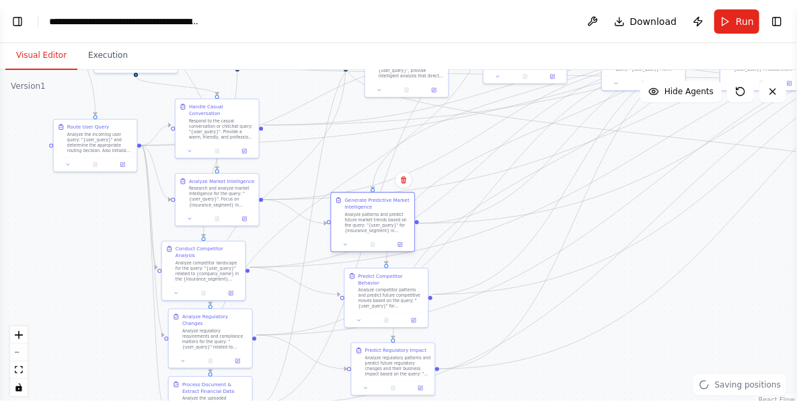
drag
click at [373, 219] on div "Generate Predictive Market Intelligence Analyze patterns and predict future mar…" at bounding box center [378, 215] width 66 height 36
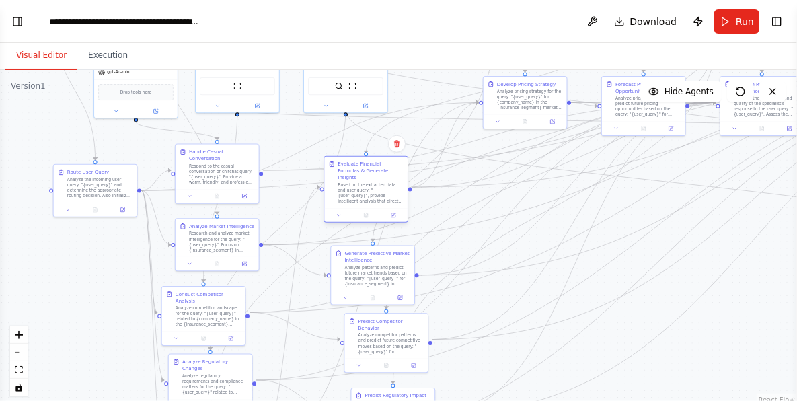
click at [347, 208] on div at bounding box center [365, 215] width 83 height 14
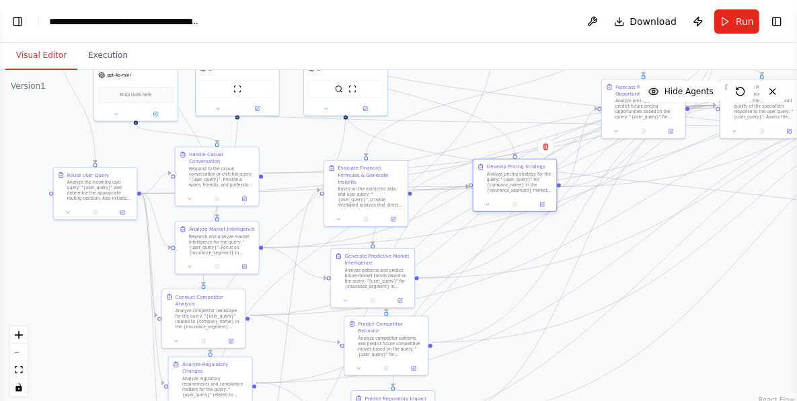
click at [487, 193] on div "Analyze pricing strategy for the query: "{user_query}" for {company_name} in th…" at bounding box center [520, 183] width 66 height 22
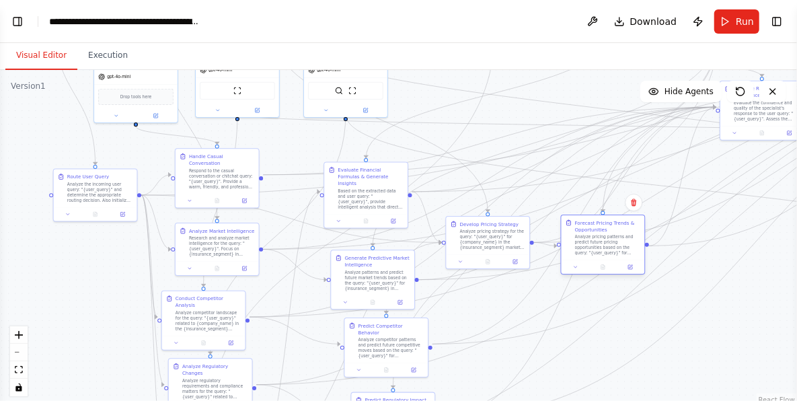
click at [590, 229] on div "Forecast Pricing Trends & Opportunities" at bounding box center [608, 225] width 66 height 13
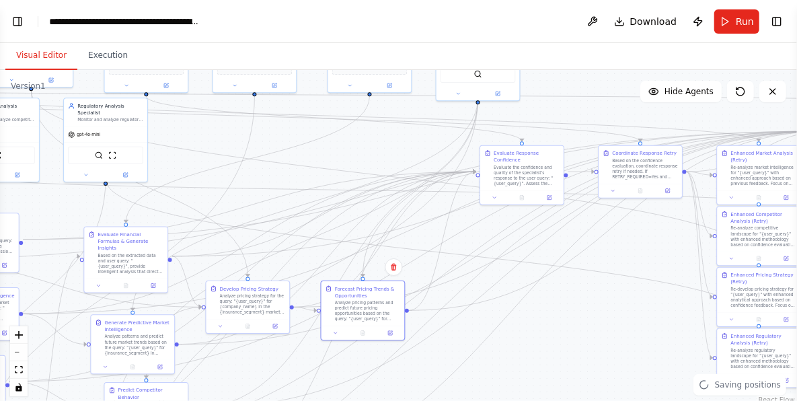
click at [477, 389] on div ".deletable-edge-delete-btn { width: 20px; height: 20px; border: 0px solid #ffff…" at bounding box center [398, 238] width 797 height 336
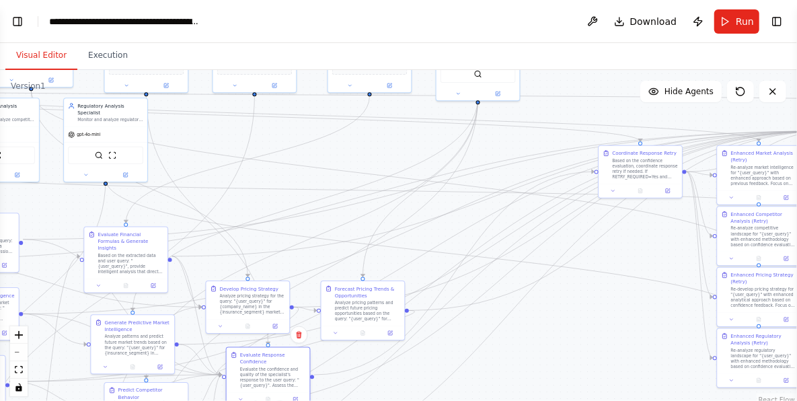
drag, startPoint x: 520, startPoint y: 163, endPoint x: 260, endPoint y: 369, distance: 331.5
click at [260, 369] on div "Evaluate the confidence and quality of the specialist's response to the user qu…" at bounding box center [273, 378] width 66 height 22
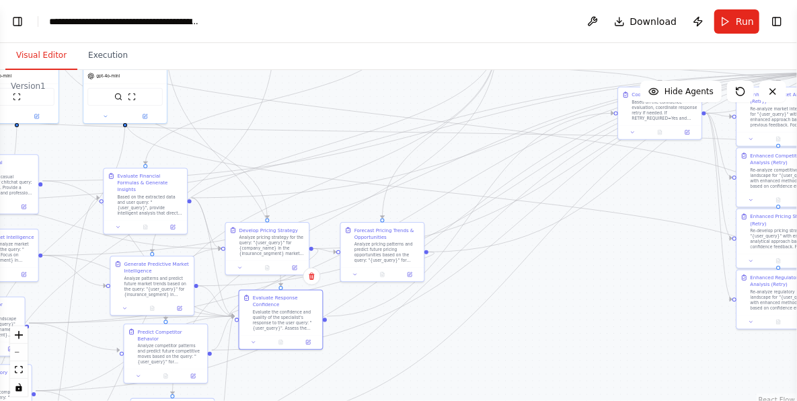
drag, startPoint x: 393, startPoint y: 219, endPoint x: 412, endPoint y: 161, distance: 60.9
click at [412, 161] on div ".deletable-edge-delete-btn { width: 20px; height: 20px; border: 0px solid #ffff…" at bounding box center [398, 238] width 797 height 336
drag, startPoint x: 643, startPoint y: 116, endPoint x: 392, endPoint y: 324, distance: 326.4
click at [392, 324] on div "Based on the confidence evaluation, coordinate response retry if needed. If RET…" at bounding box center [414, 320] width 66 height 22
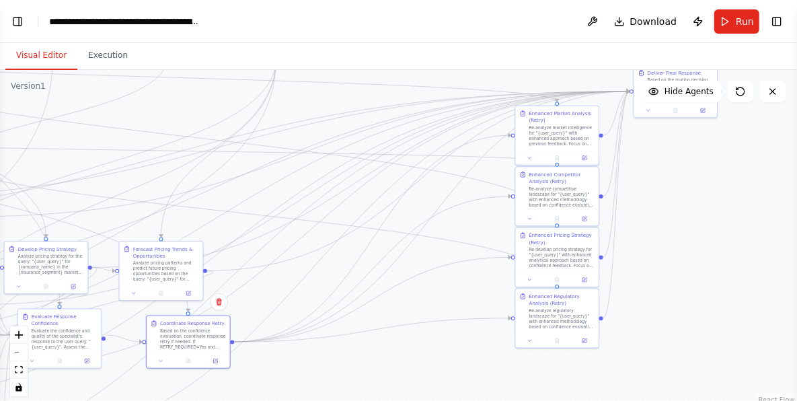
click at [326, 357] on div ".deletable-edge-delete-btn { width: 20px; height: 20px; border: 0px solid #ffff…" at bounding box center [398, 238] width 797 height 336
click at [299, 142] on div "Enhanced Market Analysis (Retry)" at bounding box center [309, 148] width 66 height 13
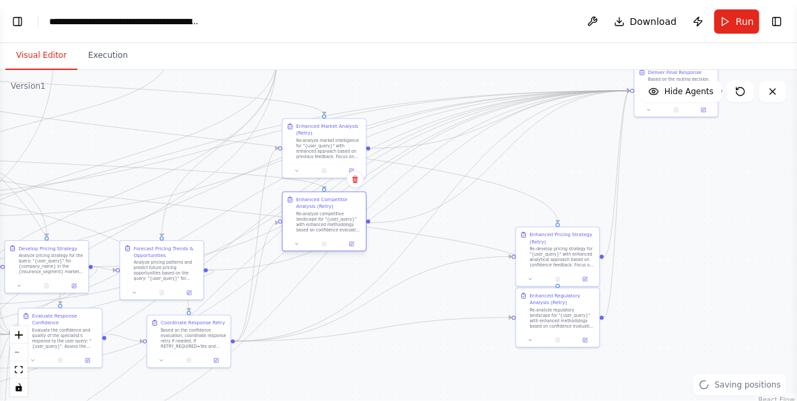
drag, startPoint x: 495, startPoint y: 212, endPoint x: 314, endPoint y: 214, distance: 180.4
click at [314, 213] on div "Re-analyze competitive landscape for "{user_query}" with enhanced methodology b…" at bounding box center [329, 222] width 66 height 22
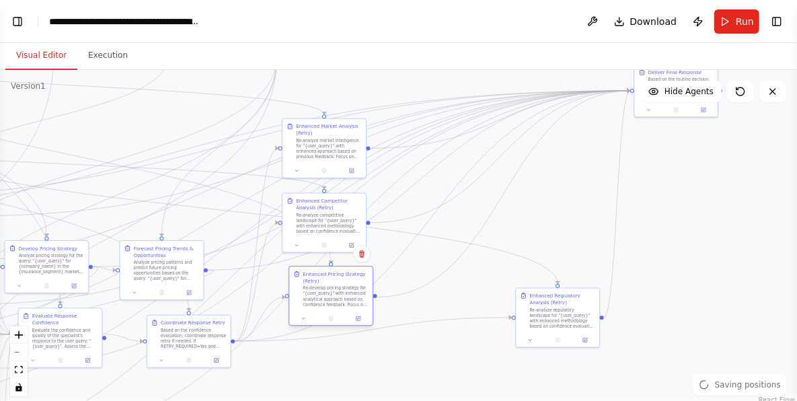
drag, startPoint x: 507, startPoint y: 249, endPoint x: 302, endPoint y: 287, distance: 208.0
click at [303, 287] on div "Enhanced Pricing Strategy (Retry) Re-develop pricing strategy for "{user_query}…" at bounding box center [336, 289] width 66 height 36
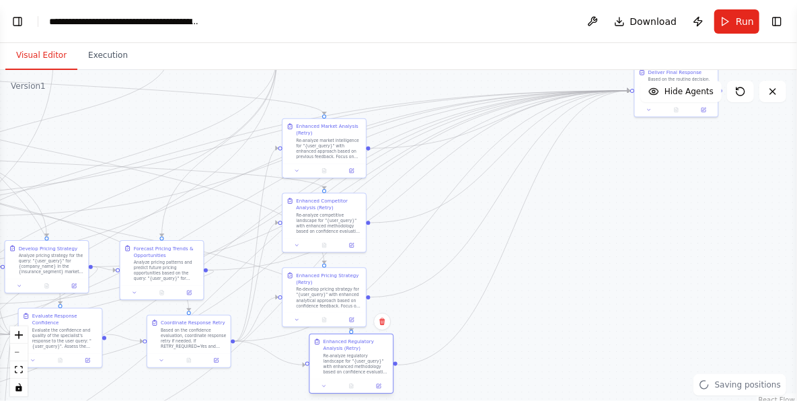
click at [345, 350] on div "Enhanced Regulatory Analysis (Retry)" at bounding box center [357, 345] width 66 height 13
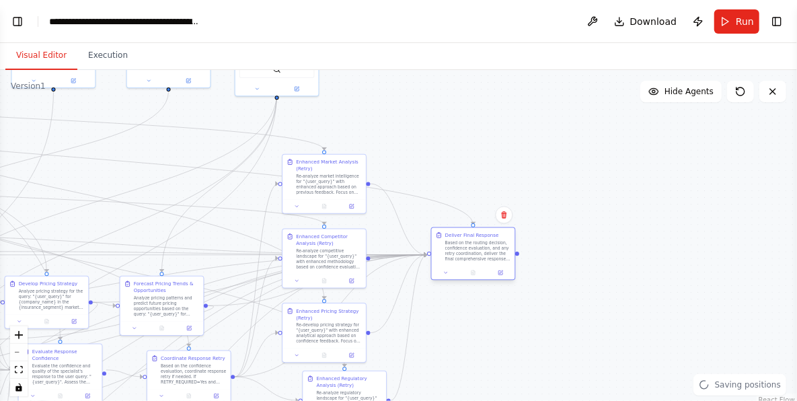
drag, startPoint x: 647, startPoint y: 79, endPoint x: 436, endPoint y: 240, distance: 265.4
click at [436, 240] on div "Deliver Final Response Based on the routing decision, confidence evaluation, an…" at bounding box center [473, 247] width 75 height 30
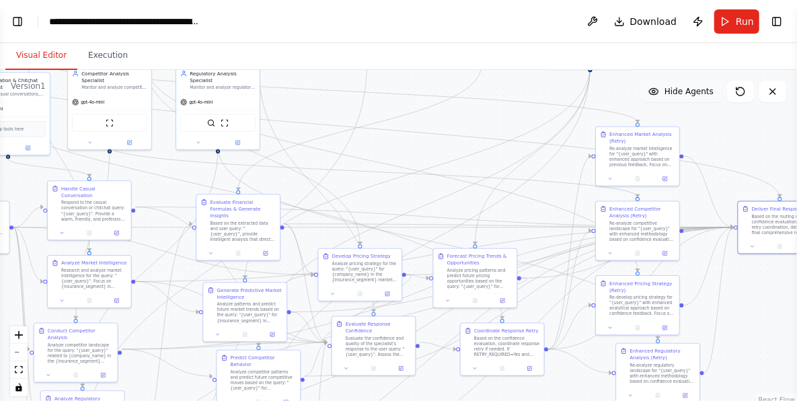
drag, startPoint x: 366, startPoint y: 129, endPoint x: 670, endPoint y: 96, distance: 305.2
click at [670, 96] on div "Version 1 Show Tools Hide Agents .deletable-edge-delete-btn { width: 20px; heig…" at bounding box center [398, 238] width 797 height 336
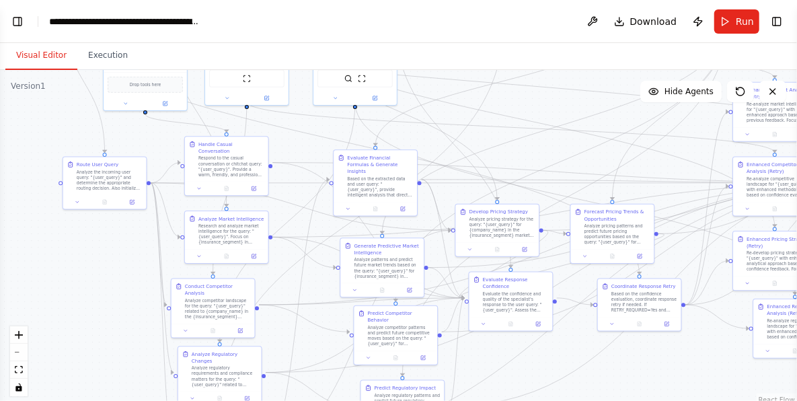
drag, startPoint x: 413, startPoint y: 148, endPoint x: 546, endPoint y: 95, distance: 143.5
click at [546, 95] on div ".deletable-edge-delete-btn { width: 20px; height: 20px; border: 0px solid #ffff…" at bounding box center [398, 238] width 797 height 336
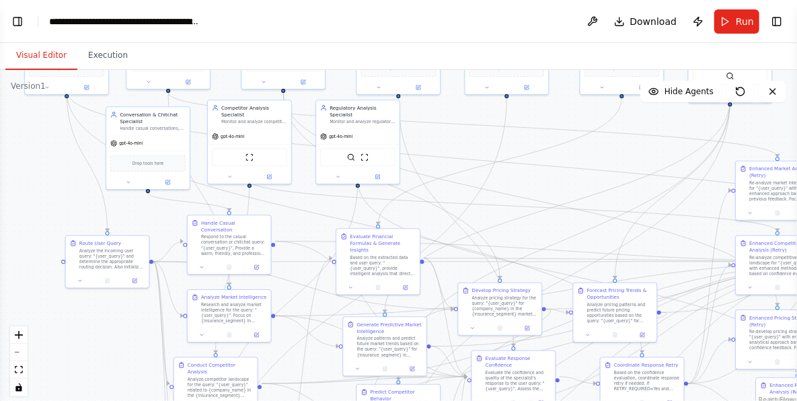
drag, startPoint x: 489, startPoint y: 120, endPoint x: 488, endPoint y: 201, distance: 80.1
click at [488, 201] on div ".deletable-edge-delete-btn { width: 20px; height: 20px; border: 0px solid #ffff…" at bounding box center [398, 238] width 797 height 336
drag, startPoint x: 85, startPoint y: 254, endPoint x: 44, endPoint y: 248, distance: 40.8
click at [44, 248] on div "Analyze the incoming user query: "{user_query}" and determine the appropriate r…" at bounding box center [65, 251] width 66 height 22
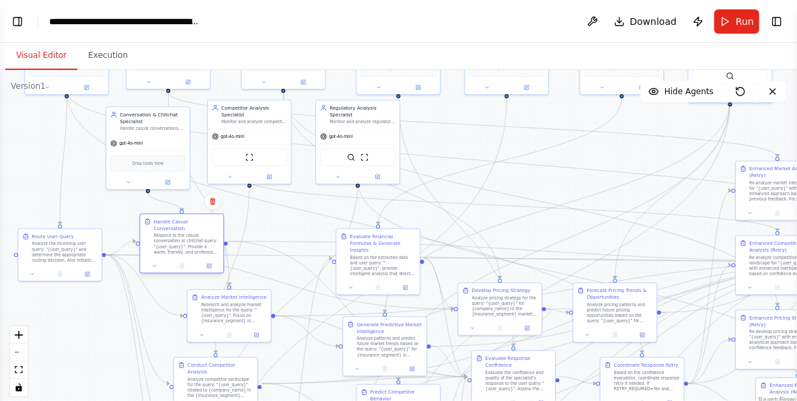
drag, startPoint x: 209, startPoint y: 233, endPoint x: 171, endPoint y: 238, distance: 38.6
click at [171, 238] on div "Respond to the casual conversation or chitchat query: "{user_query}". Provide a…" at bounding box center [187, 244] width 66 height 22
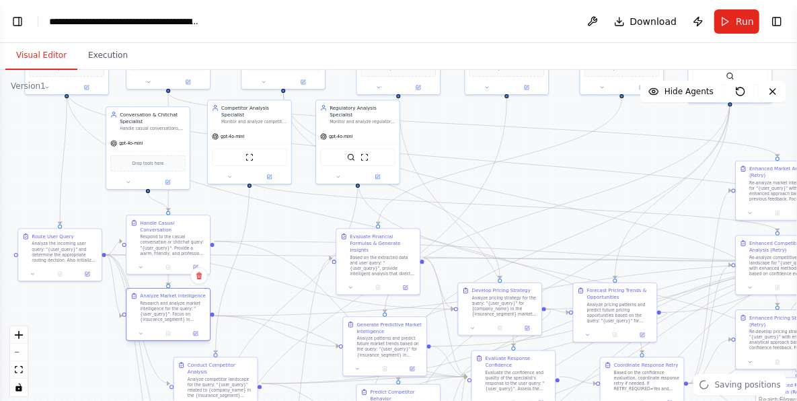
drag, startPoint x: 200, startPoint y: 316, endPoint x: 172, endPoint y: 314, distance: 28.3
click at [172, 314] on div "Research and analyze market intelligence for the query: "{user_query}". Focus o…" at bounding box center [173, 312] width 66 height 22
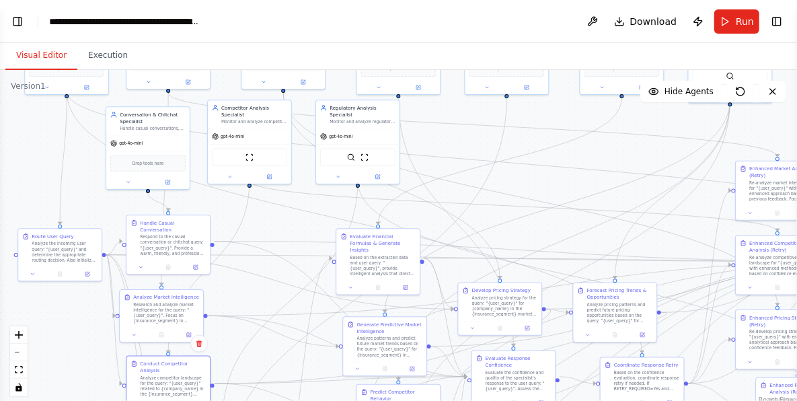
drag, startPoint x: 213, startPoint y: 378, endPoint x: 162, endPoint y: 378, distance: 51.2
click at [161, 378] on div "Analyze competitor landscape for the query: "{user_query}" related to {company_…" at bounding box center [173, 387] width 66 height 22
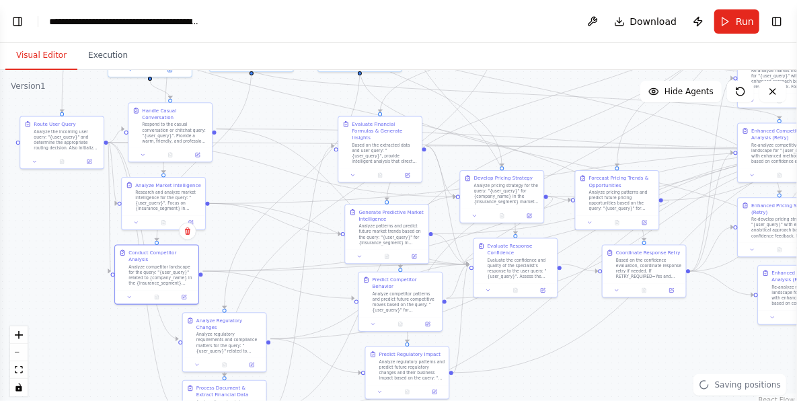
drag, startPoint x: 65, startPoint y: 343, endPoint x: 65, endPoint y: 235, distance: 107.7
click at [65, 235] on div ".deletable-edge-delete-btn { width: 20px; height: 20px; border: 0px solid #ffff…" at bounding box center [398, 238] width 797 height 336
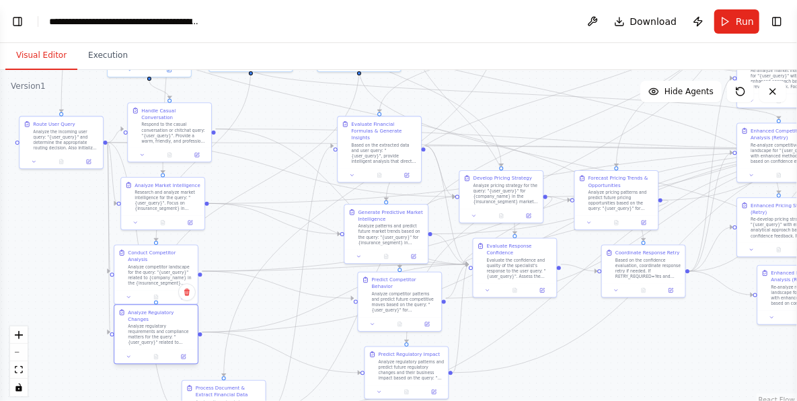
drag, startPoint x: 195, startPoint y: 330, endPoint x: 138, endPoint y: 321, distance: 57.9
click at [138, 324] on div "Analyze regulatory requirements and compliance matters for the query: "{user_qu…" at bounding box center [161, 335] width 66 height 22
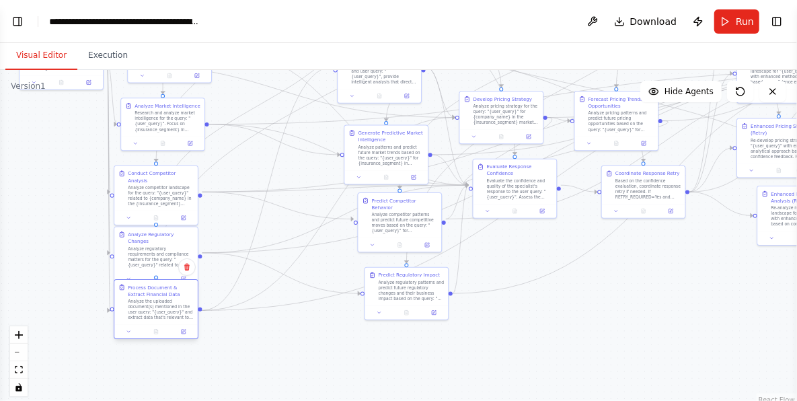
drag, startPoint x: 219, startPoint y: 393, endPoint x: 152, endPoint y: 296, distance: 117.6
click at [152, 296] on div "Process Document & Extract Financial Data" at bounding box center [161, 290] width 66 height 13
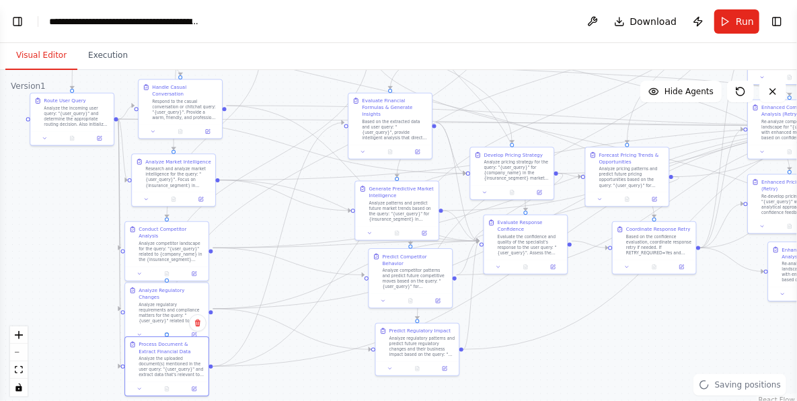
drag, startPoint x: 64, startPoint y: 279, endPoint x: 70, endPoint y: 323, distance: 44.8
click at [70, 323] on div ".deletable-edge-delete-btn { width: 20px; height: 20px; border: 0px solid #ffff…" at bounding box center [398, 238] width 797 height 336
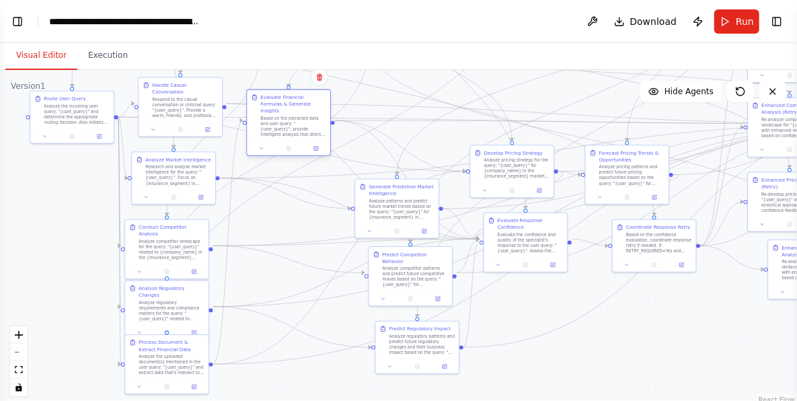
drag, startPoint x: 395, startPoint y: 128, endPoint x: 293, endPoint y: 122, distance: 101.8
click at [293, 122] on div "Based on the extracted data and user query: "{user_query}", provide intelligent…" at bounding box center [293, 127] width 66 height 22
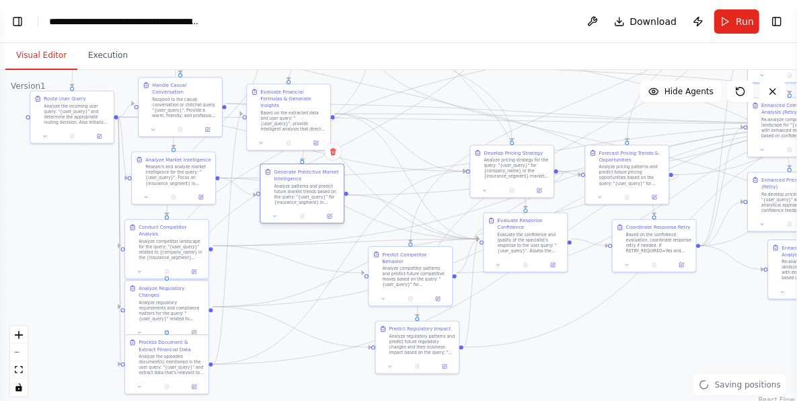
drag, startPoint x: 410, startPoint y: 202, endPoint x: 309, endPoint y: 190, distance: 101.7
click at [309, 190] on div "Analyze patterns and predict future market trends based on the query: "{user_qu…" at bounding box center [308, 195] width 66 height 22
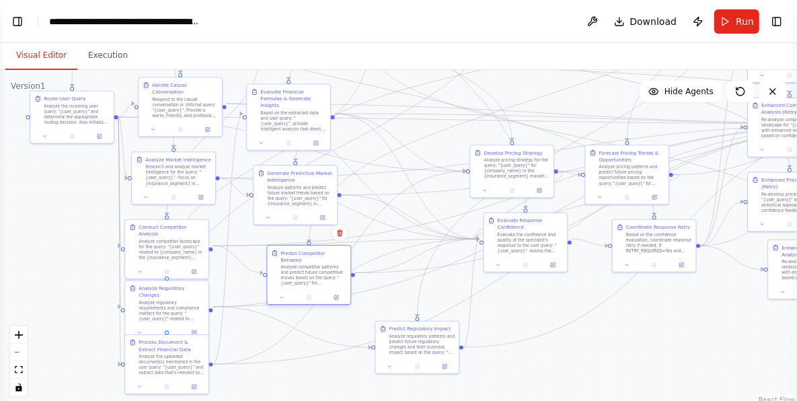
drag, startPoint x: 400, startPoint y: 263, endPoint x: 294, endPoint y: 262, distance: 105.7
click at [294, 264] on div "Analyze competitor patterns and predict future competitive moves based on the q…" at bounding box center [314, 275] width 66 height 22
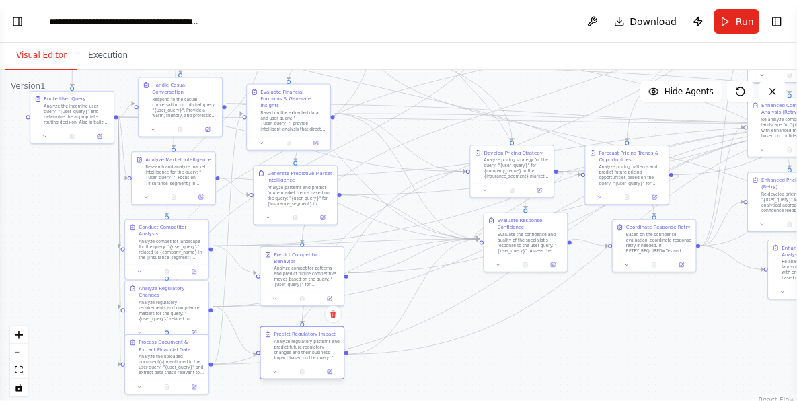
drag, startPoint x: 404, startPoint y: 342, endPoint x: 283, endPoint y: 351, distance: 121.5
click at [283, 351] on div "Analyze regulatory patterns and predict future regulatory changes and their bus…" at bounding box center [308, 350] width 66 height 22
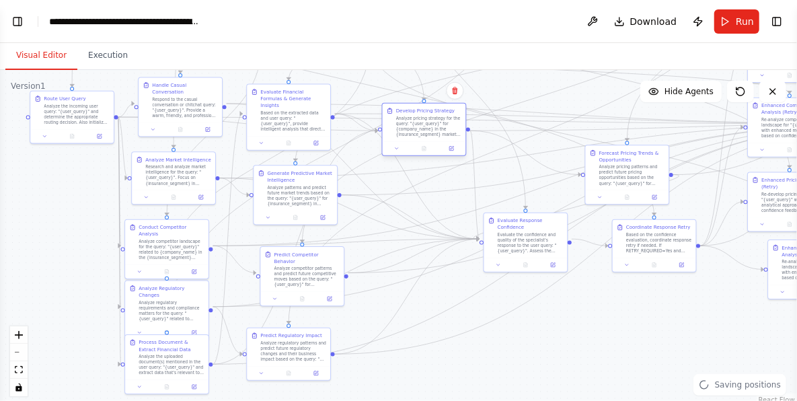
drag, startPoint x: 465, startPoint y: 152, endPoint x: 406, endPoint y: 131, distance: 62.2
click at [398, 123] on div "Analyze pricing strategy for the query: "{user_query}" for {company_name} in th…" at bounding box center [429, 127] width 66 height 22
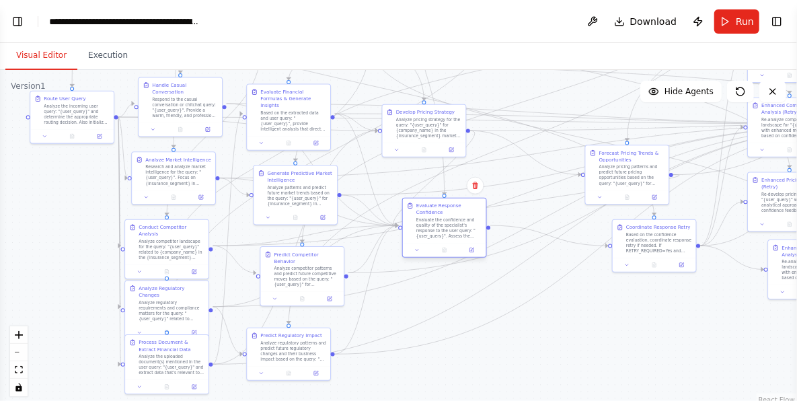
drag, startPoint x: 472, startPoint y: 228, endPoint x: 425, endPoint y: 203, distance: 52.7
click at [425, 217] on div "Evaluate the confidence and quality of the specialist's response to the user qu…" at bounding box center [450, 228] width 66 height 22
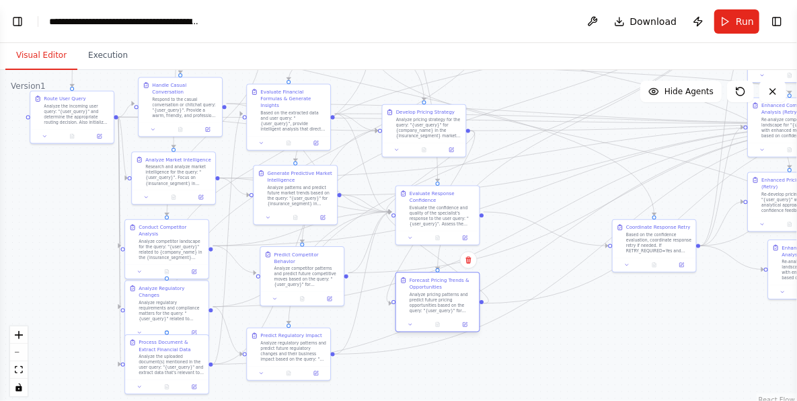
drag, startPoint x: 590, startPoint y: 178, endPoint x: 407, endPoint y: 299, distance: 219.1
click at [407, 299] on div "Forecast Pricing Trends & Opportunities Analyze pricing patterns and predict fu…" at bounding box center [437, 295] width 75 height 36
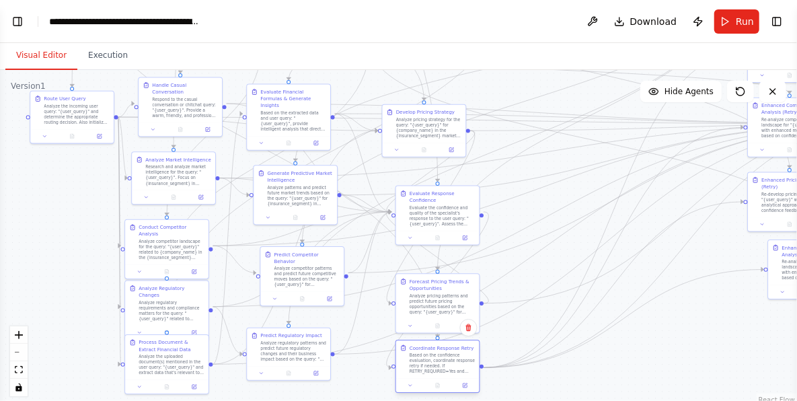
drag, startPoint x: 625, startPoint y: 237, endPoint x: 407, endPoint y: 361, distance: 251.1
click at [407, 361] on div "Coordinate Response Retry Based on the confidence evaluation, coordinate respon…" at bounding box center [437, 360] width 75 height 30
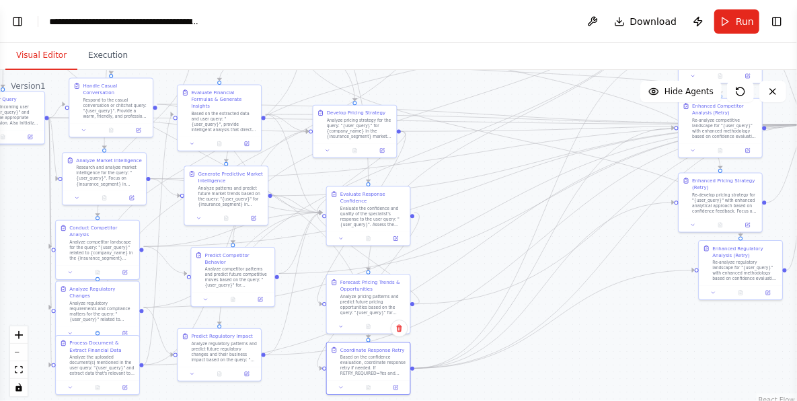
click at [547, 346] on div ".deletable-edge-delete-btn { width: 20px; height: 20px; border: 0px solid #ffff…" at bounding box center [398, 238] width 797 height 336
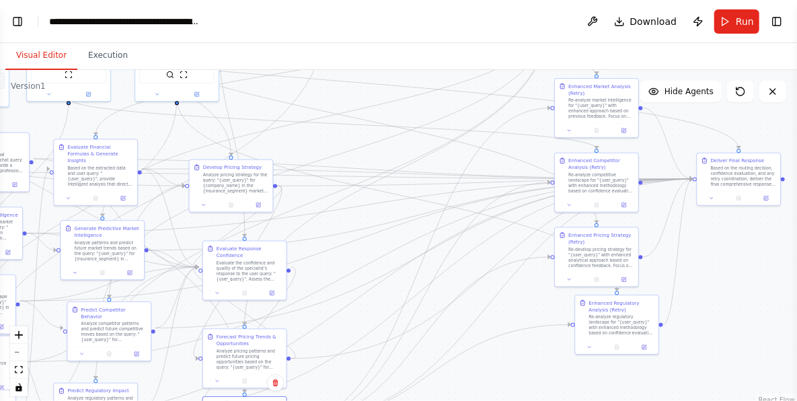
drag, startPoint x: 608, startPoint y: 326, endPoint x: 498, endPoint y: 377, distance: 121.6
click at [498, 377] on div ".deletable-edge-delete-btn { width: 20px; height: 20px; border: 0px solid #ffff…" at bounding box center [398, 238] width 797 height 336
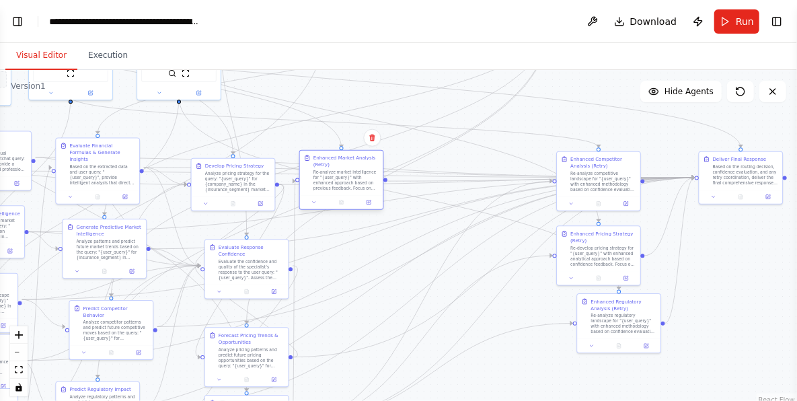
click at [317, 176] on div "Enhanced Market Analysis (Retry) Re-analyze market intelligence for "{user_quer…" at bounding box center [341, 173] width 75 height 36
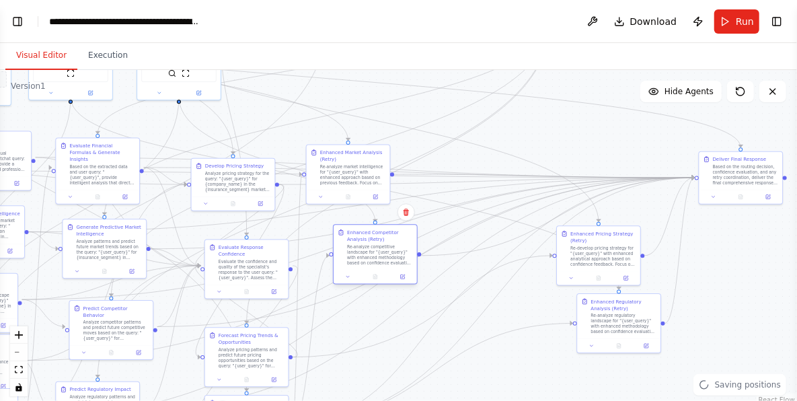
click at [347, 261] on div "Re-analyze competitive landscape for "{user_query}" with enhanced methodology b…" at bounding box center [380, 255] width 66 height 22
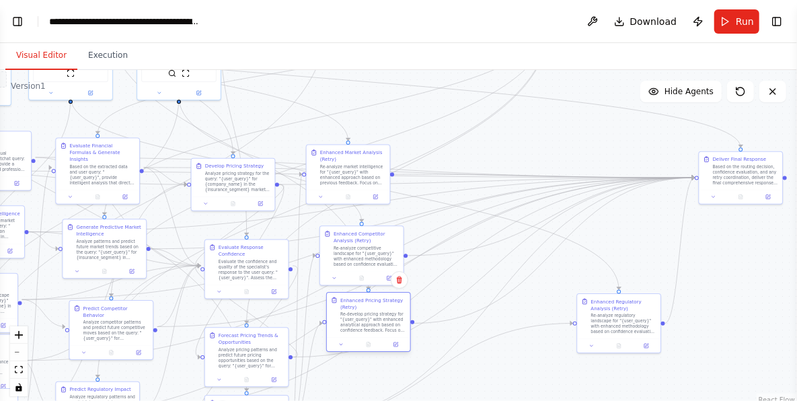
click at [343, 331] on div "Re-develop pricing strategy for "{user_query}" with enhanced analytical approac…" at bounding box center [374, 323] width 66 height 22
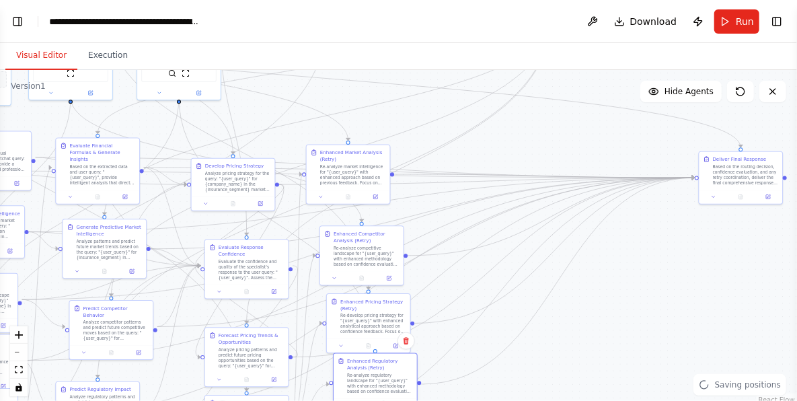
click at [338, 388] on div "Enhanced Regulatory Analysis (Retry) Re-analyze regulatory landscape for "{user…" at bounding box center [375, 376] width 75 height 36
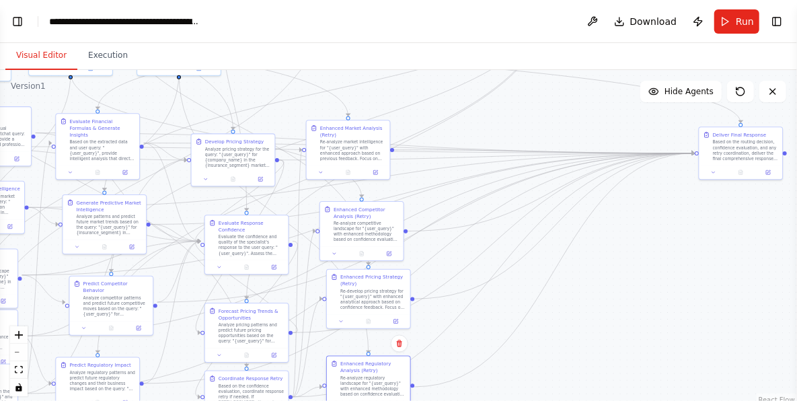
click at [347, 374] on div "Enhanced Regulatory Analysis (Retry) Re-analyze regulatory landscape for "{user…" at bounding box center [374, 379] width 66 height 36
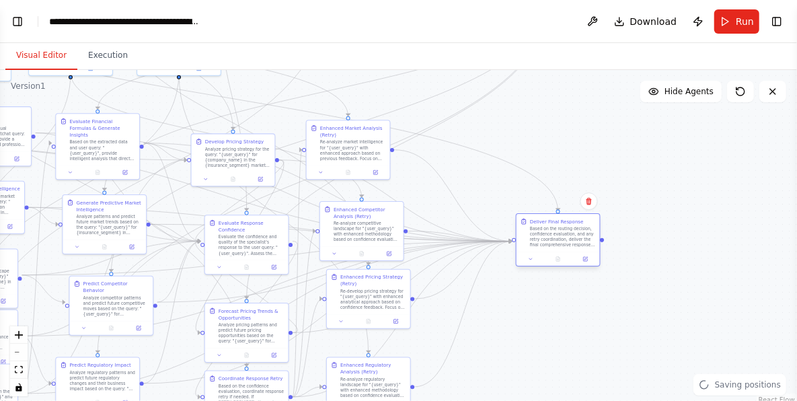
click at [535, 229] on div "Based on the routing decision, confidence evaluation, and any retry coordinatio…" at bounding box center [563, 237] width 66 height 22
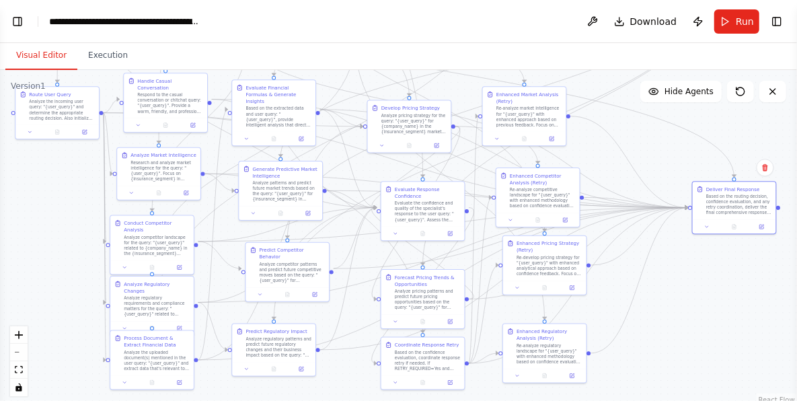
drag, startPoint x: 462, startPoint y: 188, endPoint x: 638, endPoint y: 154, distance: 179.5
click at [638, 154] on div ".deletable-edge-delete-btn { width: 20px; height: 20px; border: 0px solid #ffff…" at bounding box center [398, 238] width 797 height 336
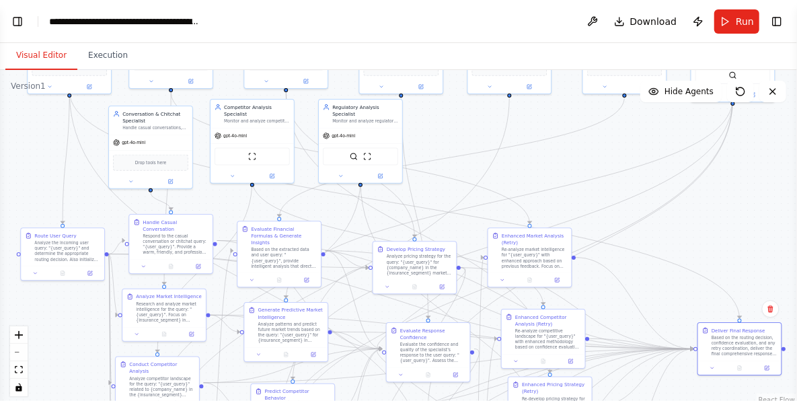
drag, startPoint x: 641, startPoint y: 159, endPoint x: 647, endPoint y: 302, distance: 143.4
click at [647, 302] on div ".deletable-edge-delete-btn { width: 20px; height: 20px; border: 0px solid #ffff…" at bounding box center [398, 238] width 797 height 336
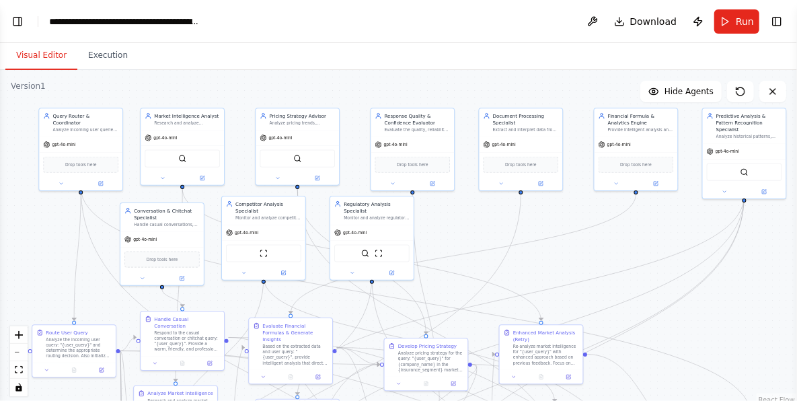
drag, startPoint x: 648, startPoint y: 240, endPoint x: 659, endPoint y: 324, distance: 84.8
click at [659, 324] on div ".deletable-edge-delete-btn { width: 20px; height: 20px; border: 0px solid #ffff…" at bounding box center [398, 238] width 797 height 336
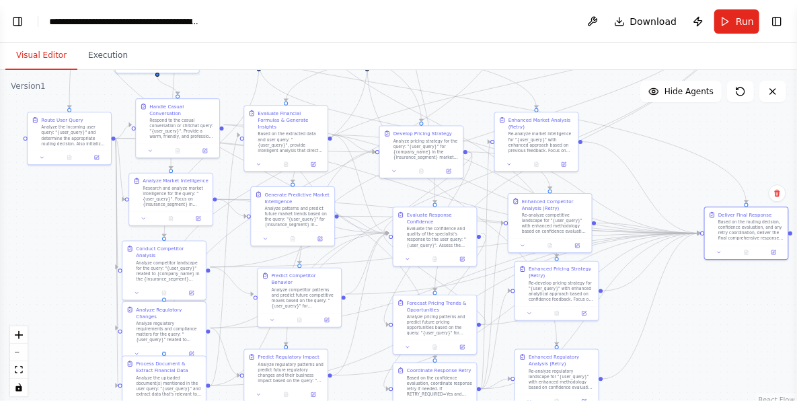
drag, startPoint x: 563, startPoint y: 232, endPoint x: 558, endPoint y: 52, distance: 179.8
click at [558, 52] on div "Visual Editor Execution Version 1 Show Tools Hide Agents .deletable-edge-delete…" at bounding box center [398, 222] width 797 height 358
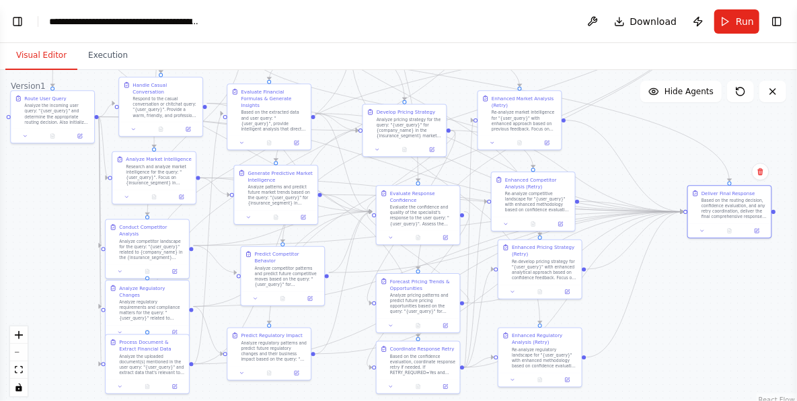
drag, startPoint x: 676, startPoint y: 300, endPoint x: 660, endPoint y: 281, distance: 24.9
click at [660, 281] on div ".deletable-edge-delete-btn { width: 20px; height: 20px; border: 0px solid #ffff…" at bounding box center [398, 238] width 797 height 336
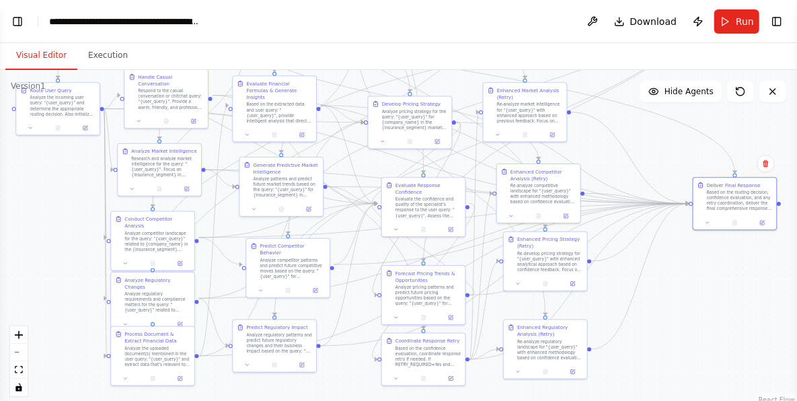
drag, startPoint x: 79, startPoint y: 275, endPoint x: 84, endPoint y: 266, distance: 9.7
click at [84, 266] on div ".deletable-edge-delete-btn { width: 20px; height: 20px; border: 0px solid #ffff…" at bounding box center [398, 238] width 797 height 336
